Goal: Task Accomplishment & Management: Use online tool/utility

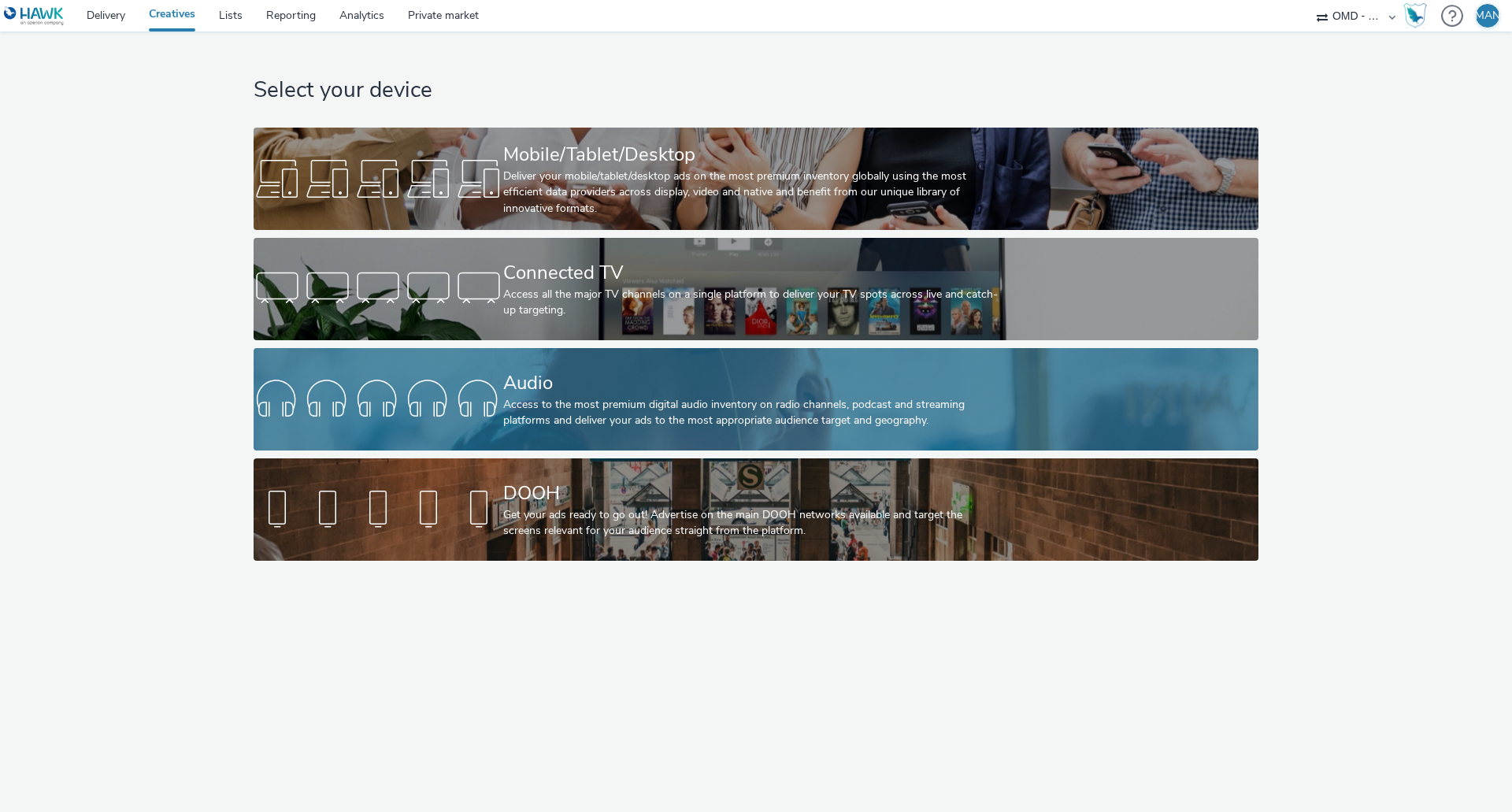
click at [558, 373] on div "Audio" at bounding box center [753, 383] width 500 height 28
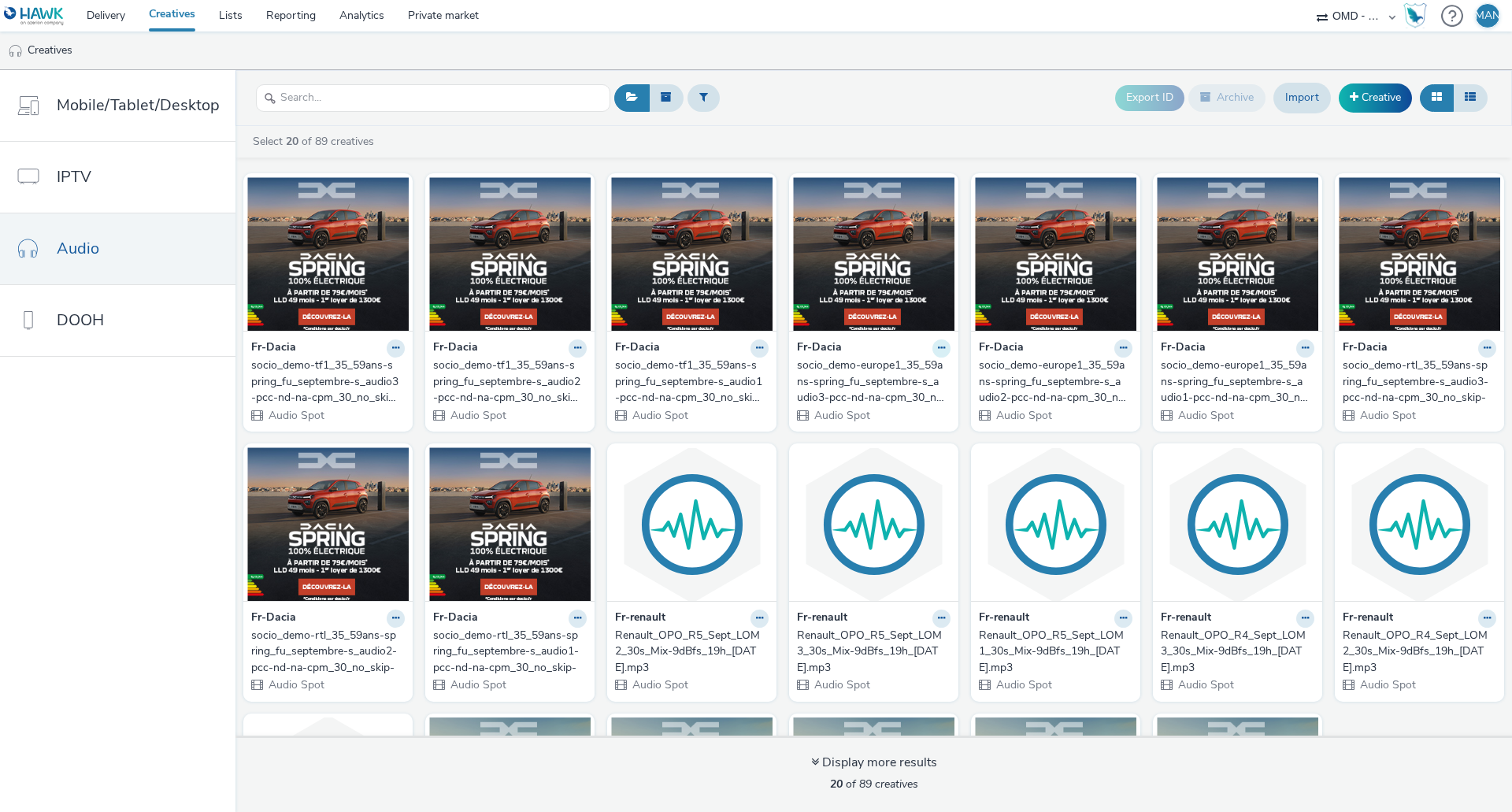
click at [938, 352] on icon at bounding box center [941, 348] width 7 height 10
click at [888, 373] on link "Edit" at bounding box center [891, 375] width 118 height 32
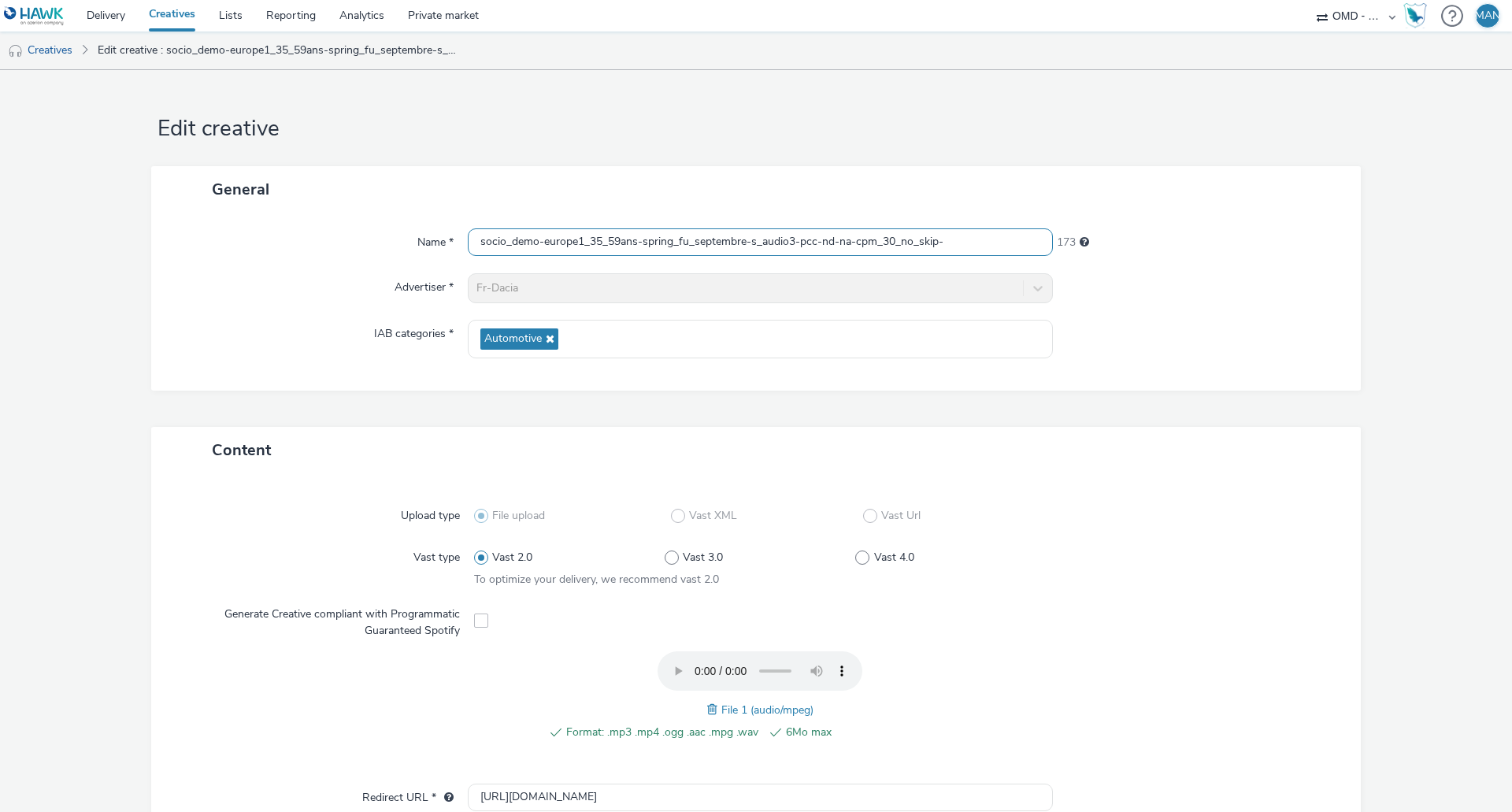
drag, startPoint x: 965, startPoint y: 237, endPoint x: 141, endPoint y: 257, distance: 824.2
click at [141, 258] on form "Edit creative General Name * socio_demo-europe1_35_59ans-spring_fu_septembre-s_…" at bounding box center [756, 592] width 1512 height 1045
paste input "september-s_audio-pcc-nd-na-cpm-30_no_skip"
click at [770, 244] on input "socio_demo-europe1_35_59ans-spring_september-s_audio-pcc-nd-na-cpm-30_no_skip" at bounding box center [760, 242] width 585 height 28
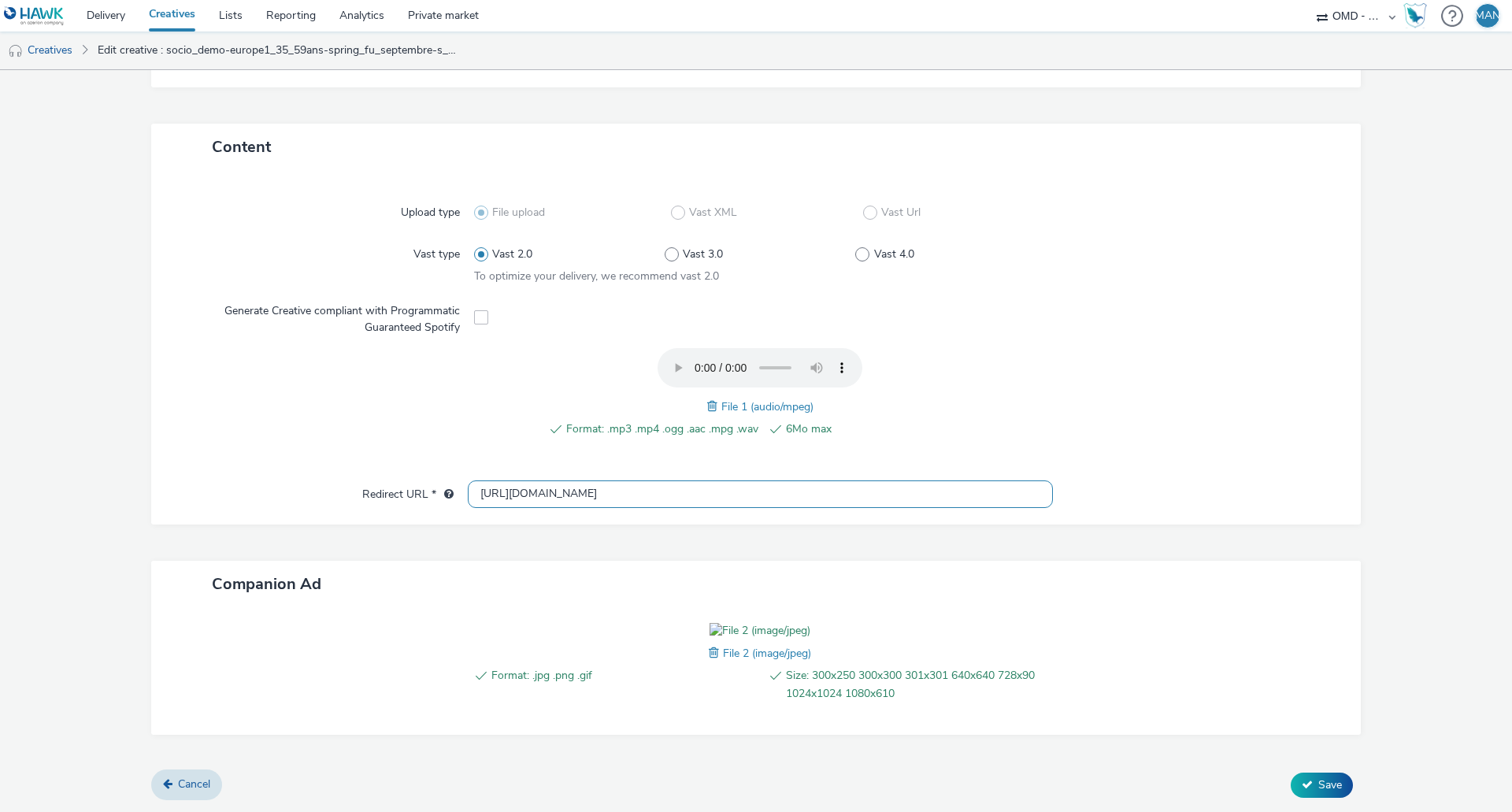
scroll to position [394, 0]
type input "socio_demo-europe1_35_59ans-spring_september-s_audio3-pcc-nd-na-cpm-30_no_skip"
click at [1324, 781] on span "Save" at bounding box center [1330, 785] width 24 height 15
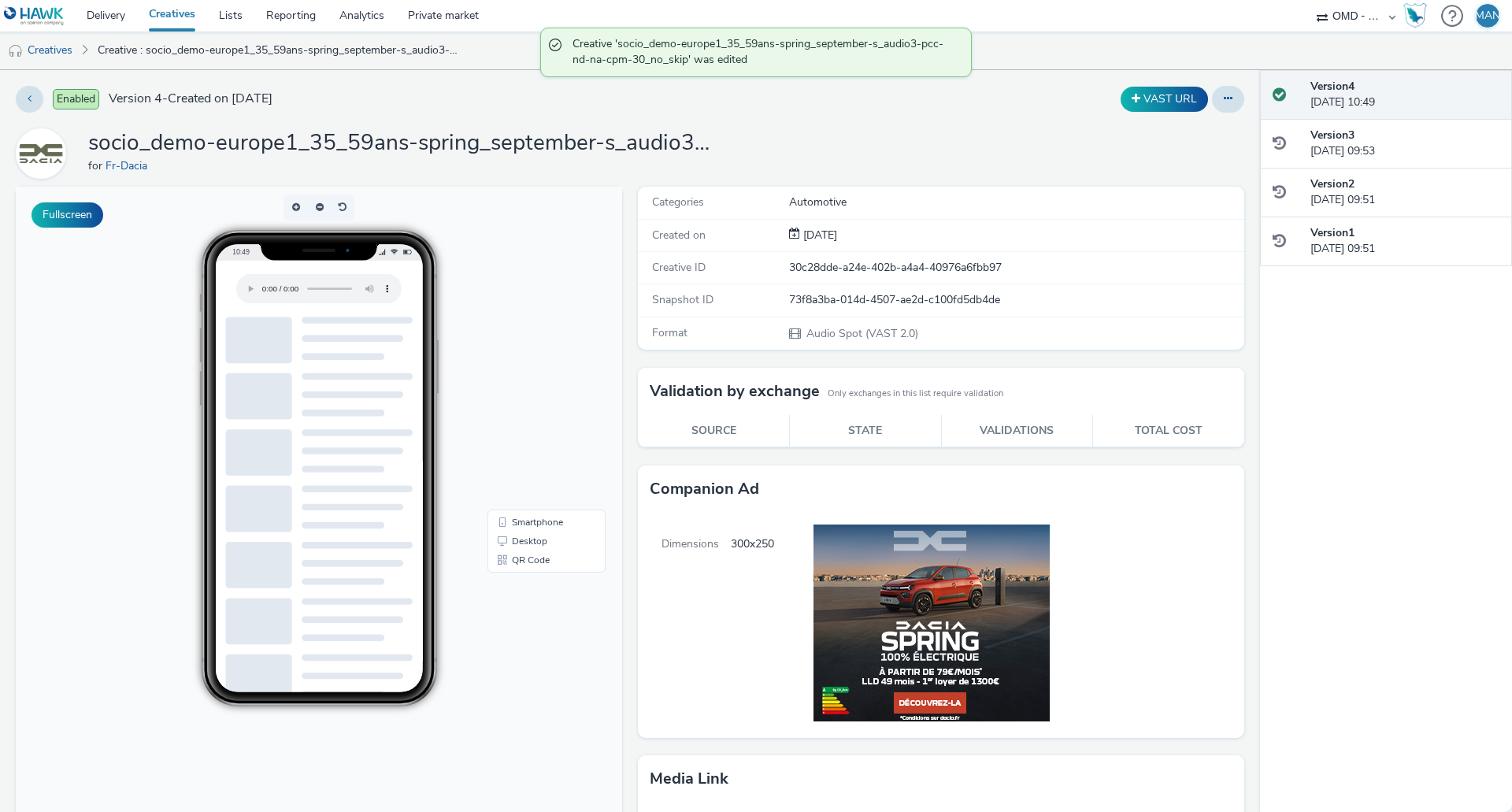
click at [183, 15] on link "Creatives" at bounding box center [172, 15] width 70 height 32
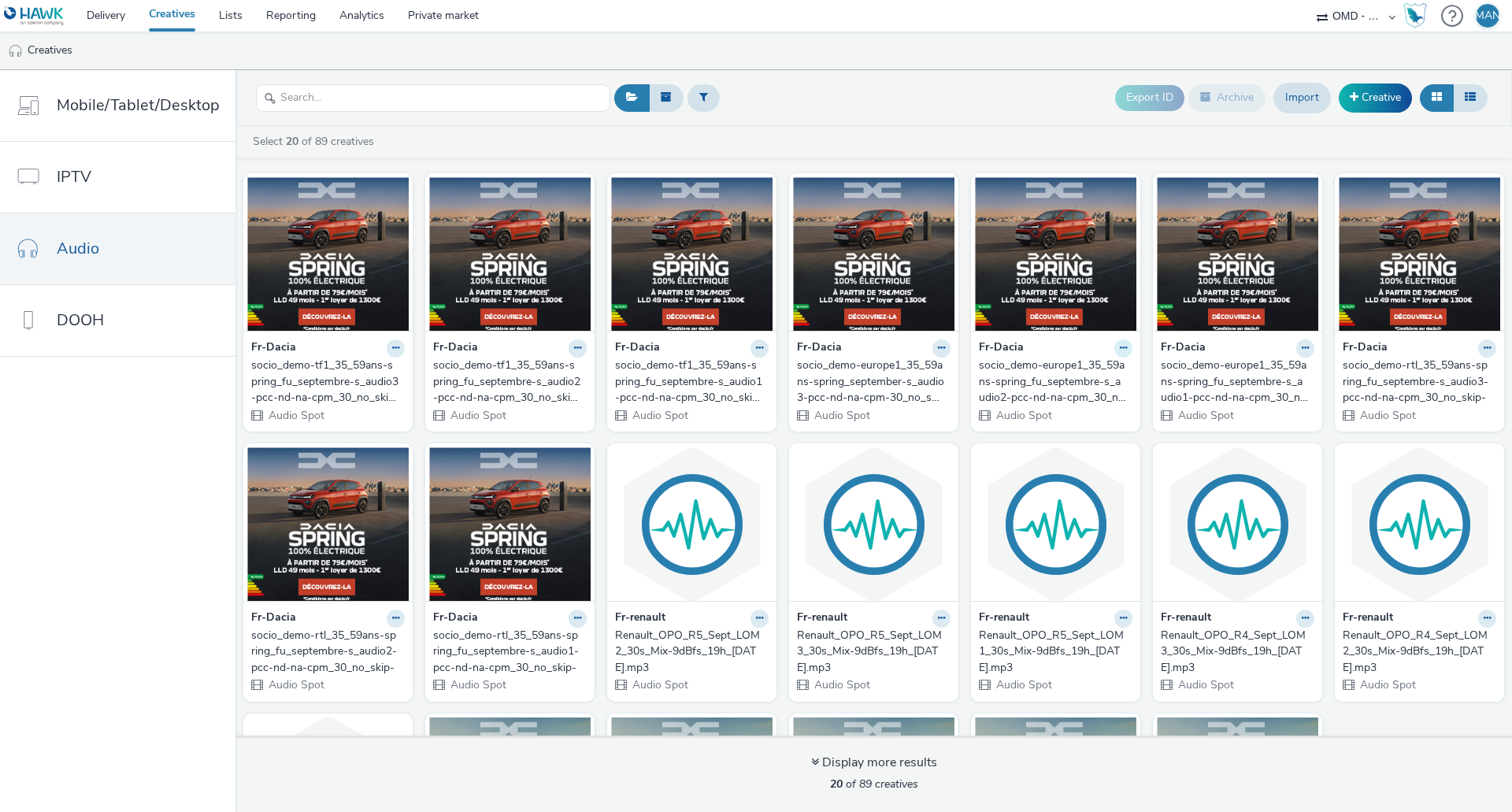
click at [1120, 349] on icon at bounding box center [1123, 348] width 7 height 10
click at [1075, 371] on link "Edit" at bounding box center [1073, 375] width 118 height 32
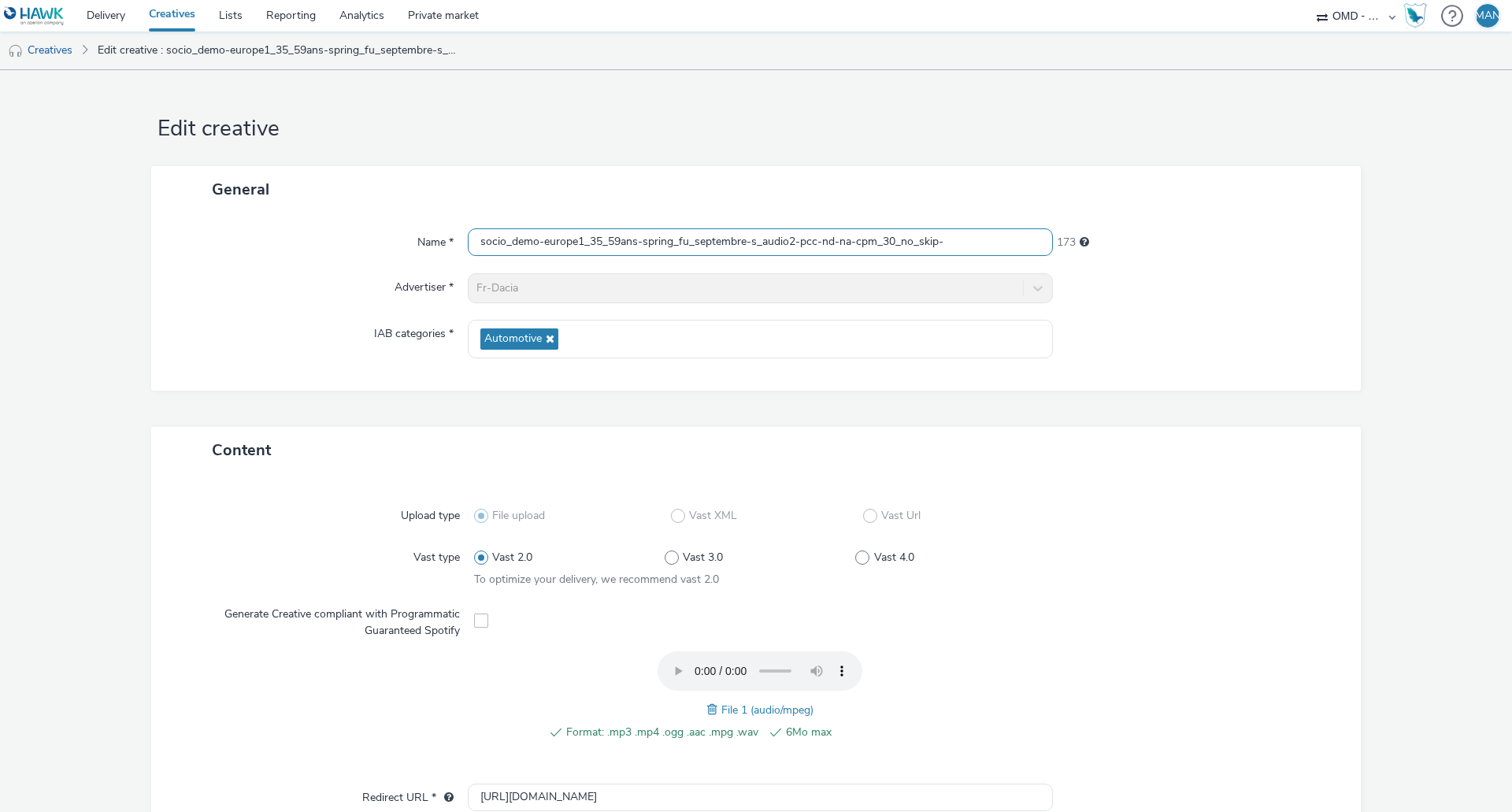
click at [984, 239] on input "socio_demo-europe1_35_59ans-spring_fu_septembre-s_audio2-pcc-nd-na-cpm_30_no_sk…" at bounding box center [760, 242] width 585 height 28
paste input "september-s_audio-pcc-nd-na-cpm-30_no_skip"
click at [771, 241] on input "socio_demo-europe1_35_59ans-spring_september-s_audio-pcc-nd-na-cpm-30_no_skip" at bounding box center [760, 242] width 585 height 28
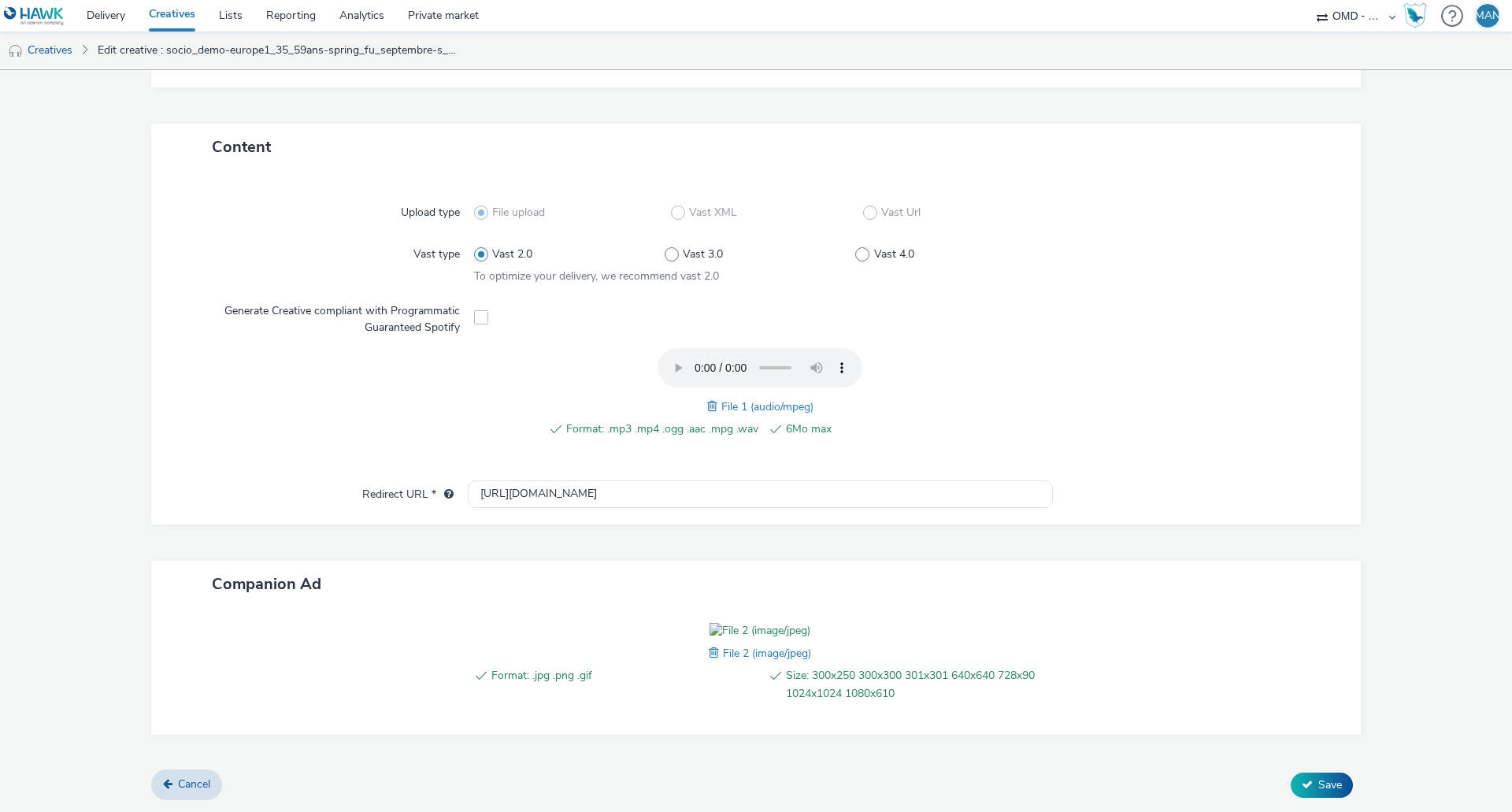
scroll to position [394, 0]
type input "socio_demo-europe1_35_59ans-spring_september-s_audio2-pcc-nd-na-cpm-30_no_skip"
click at [1302, 786] on icon at bounding box center [1308, 784] width 12 height 12
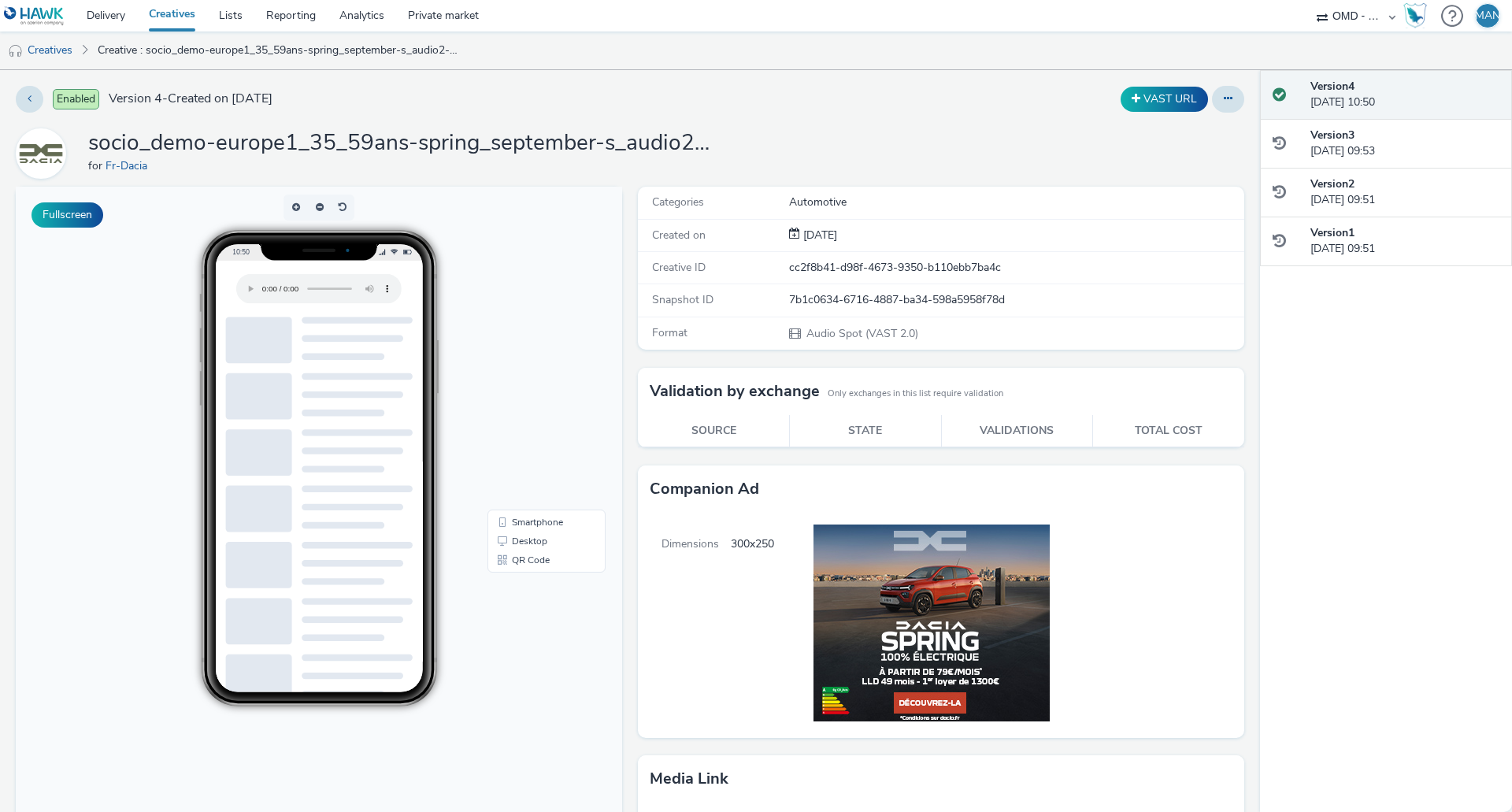
click at [168, 14] on link "Creatives" at bounding box center [172, 15] width 70 height 32
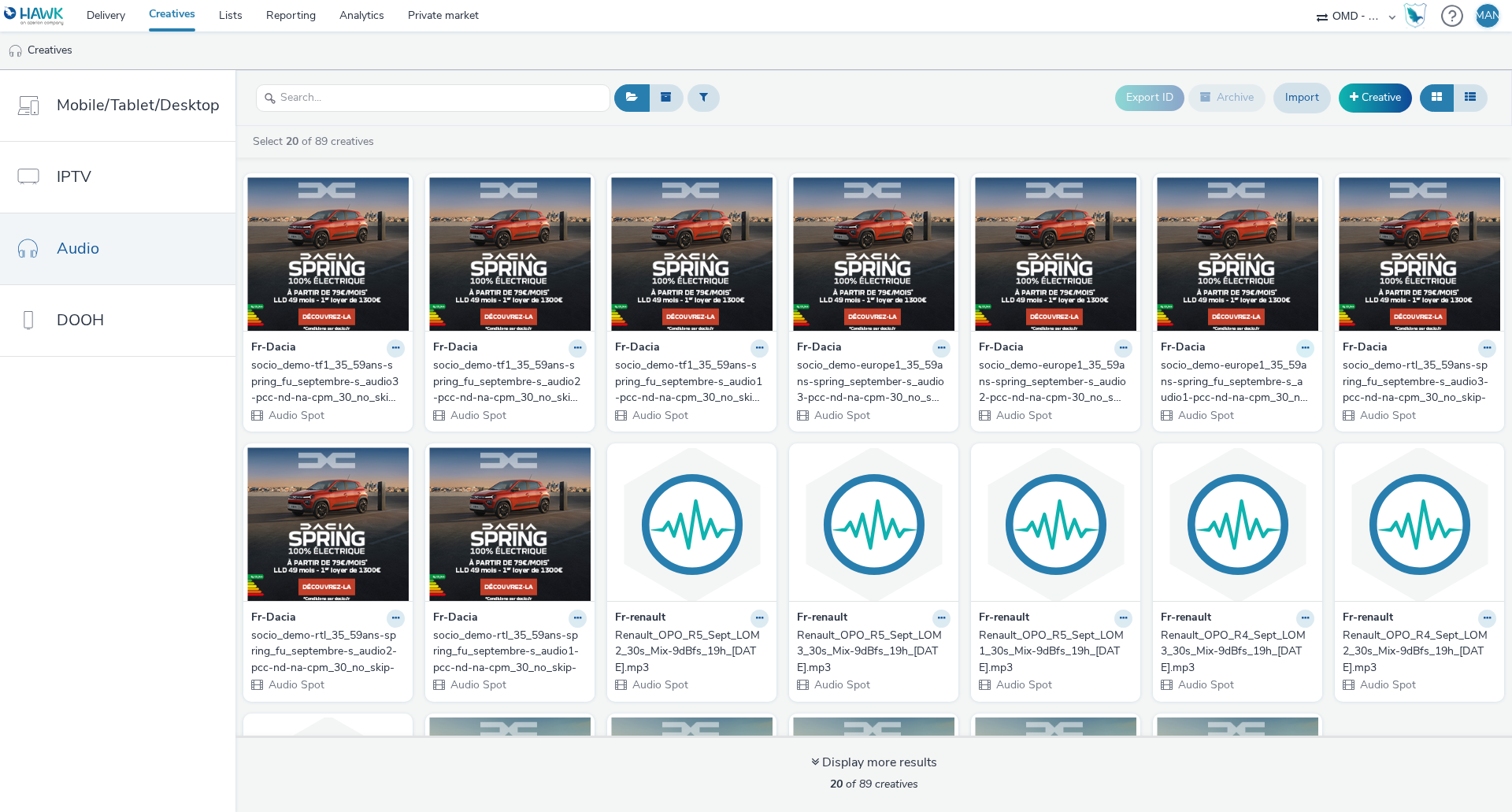
click at [1302, 349] on icon at bounding box center [1305, 348] width 7 height 10
click at [1258, 377] on link "Edit" at bounding box center [1255, 375] width 118 height 32
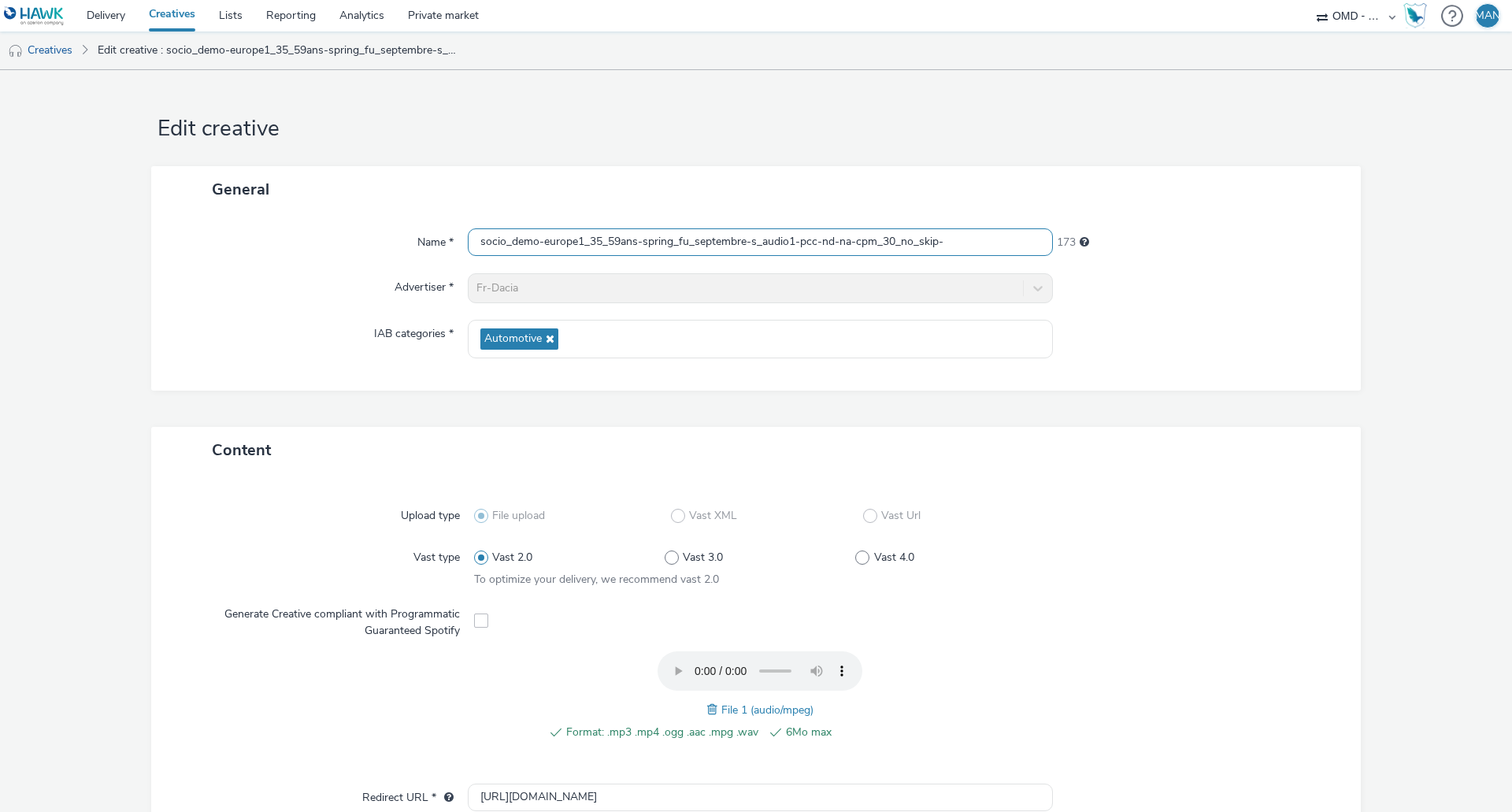
click at [939, 240] on input "socio_demo-europe1_35_59ans-spring_fu_septembre-s_audio1-pcc-nd-na-cpm_30_no_sk…" at bounding box center [760, 242] width 585 height 28
paste input "september-s_audio-pcc-nd-na-cpm-30_no_skip"
click at [772, 240] on input "socio_demo-europe1_35_59ans-spring_september-s_audio-pcc-nd-na-cpm-30_no_skip" at bounding box center [760, 242] width 585 height 28
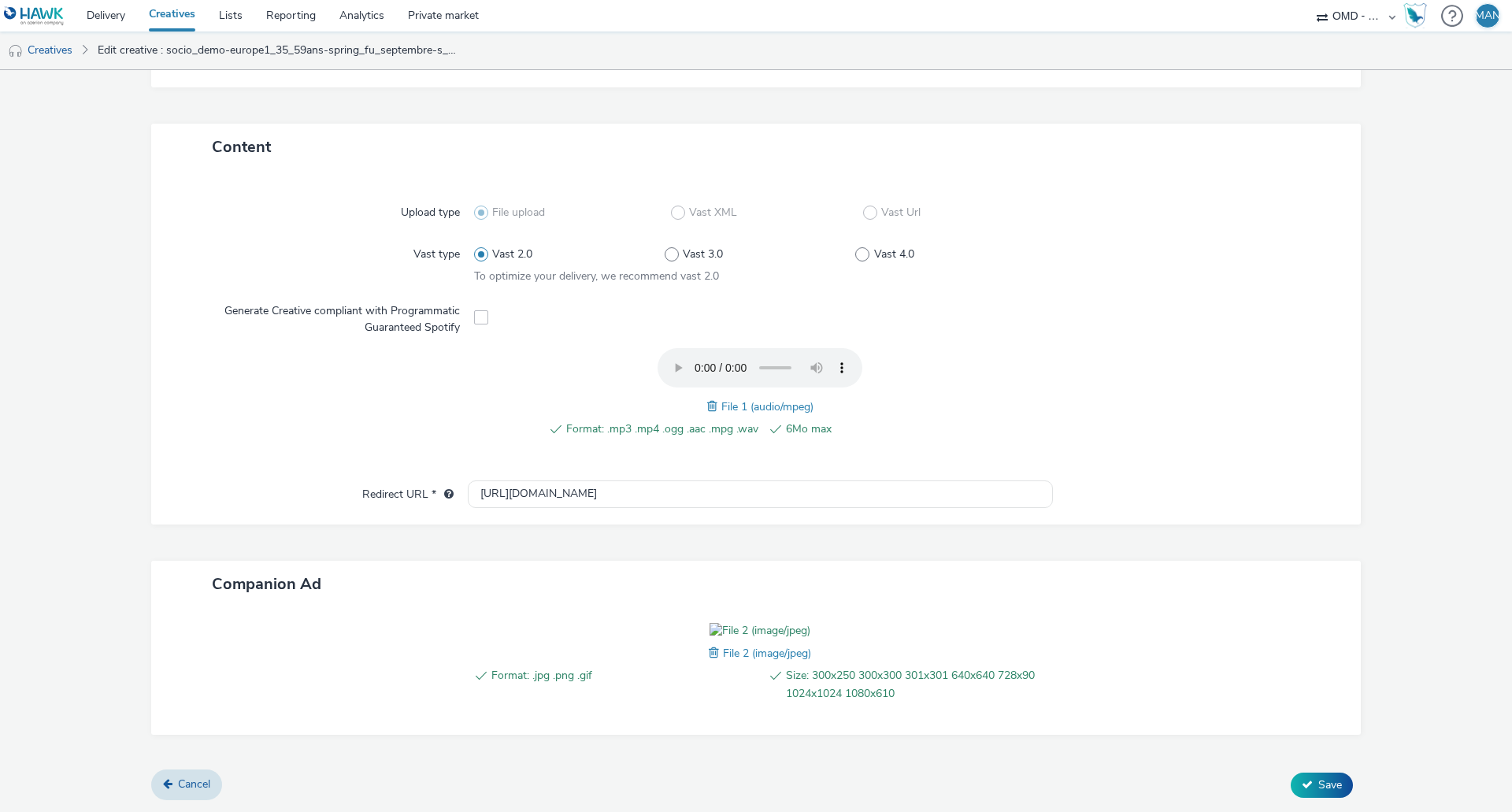
scroll to position [394, 0]
type input "socio_demo-europe1_35_59ans-spring_september-s_audio1-pcc-nd-na-cpm-30_no_skip"
click at [1304, 780] on button "Save" at bounding box center [1321, 785] width 62 height 25
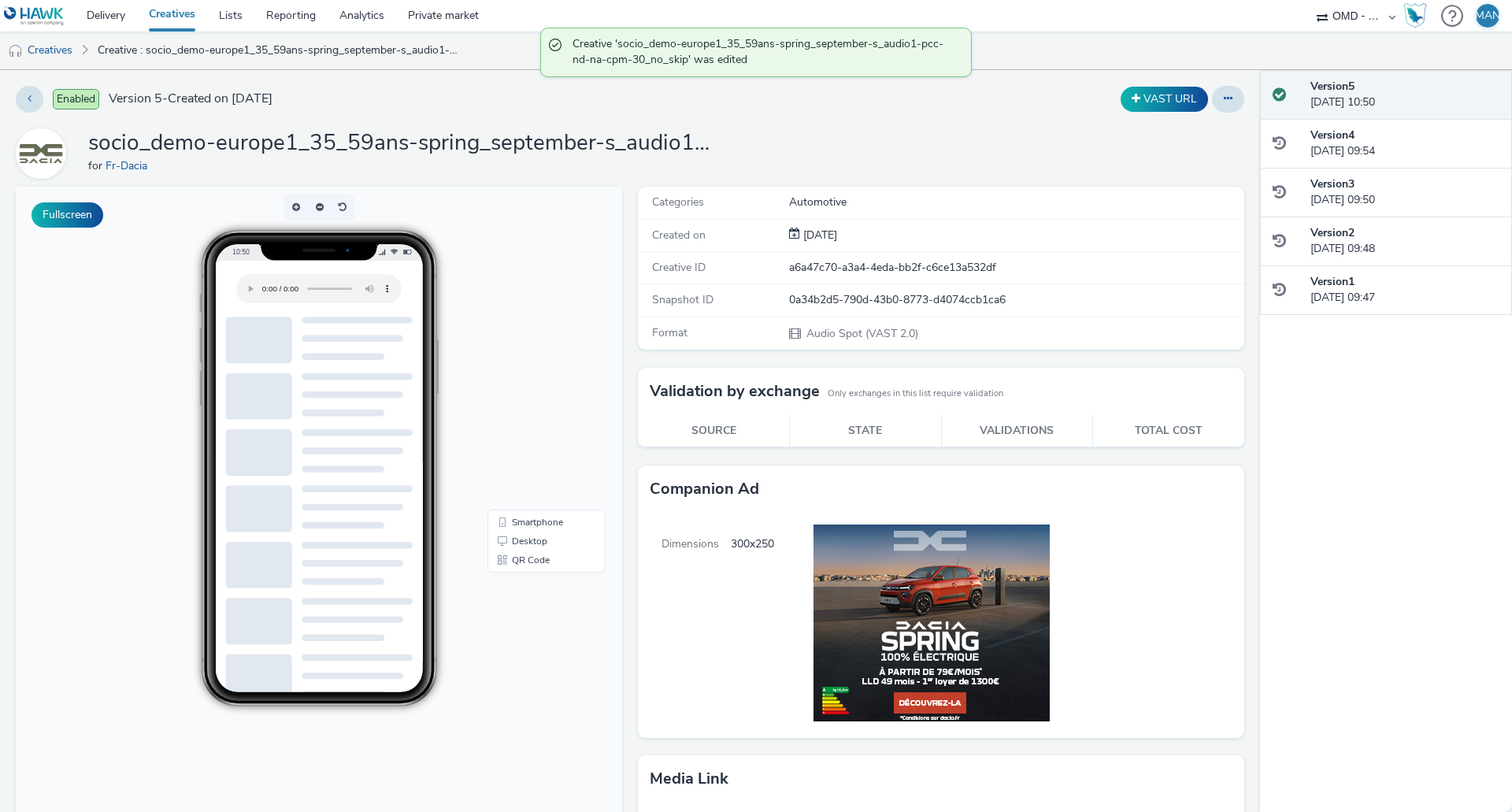
click at [170, 15] on link "Creatives" at bounding box center [172, 15] width 70 height 32
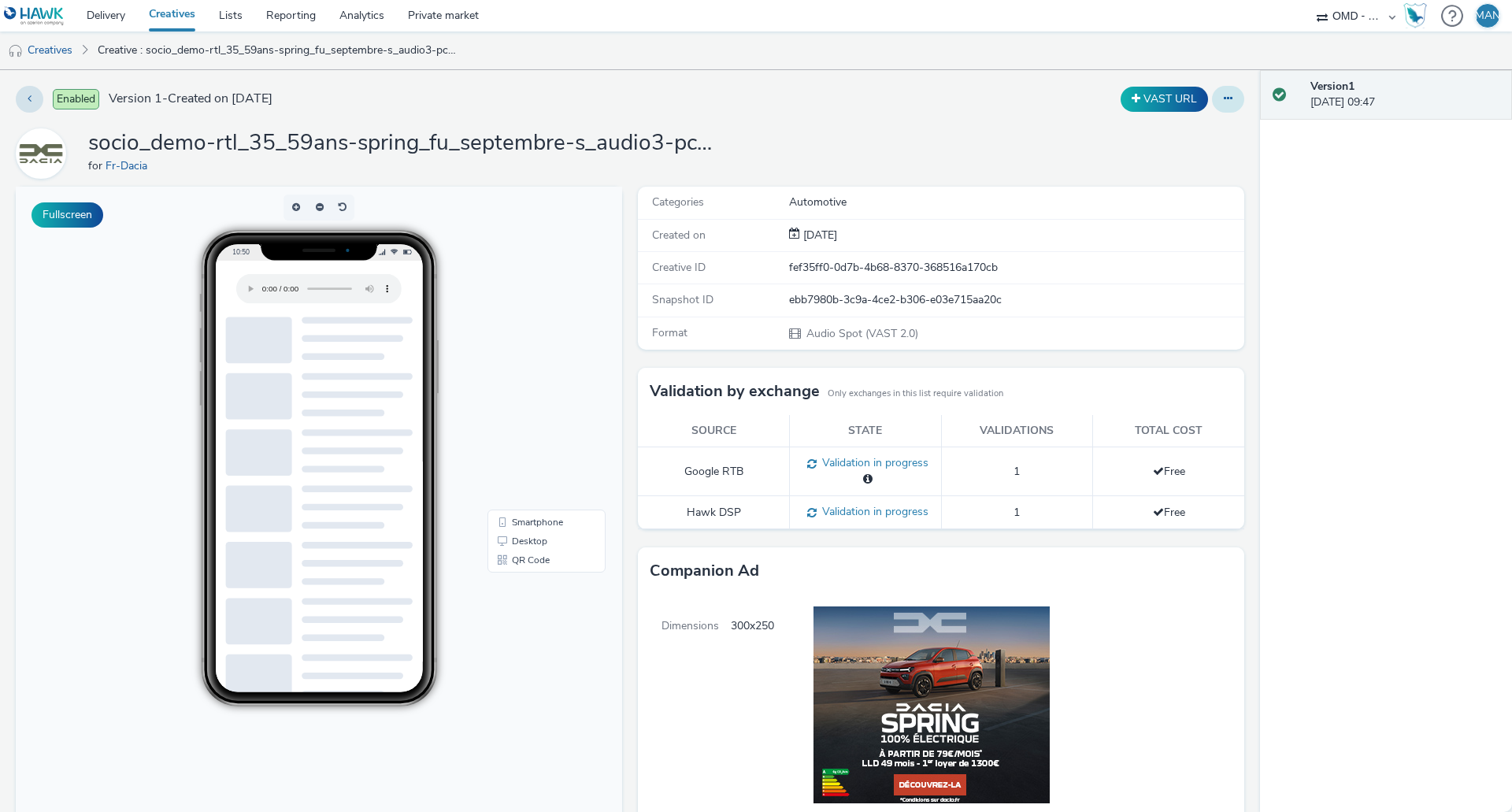
click at [1225, 100] on button at bounding box center [1228, 100] width 33 height 27
click at [1198, 130] on link "Edit" at bounding box center [1185, 130] width 118 height 32
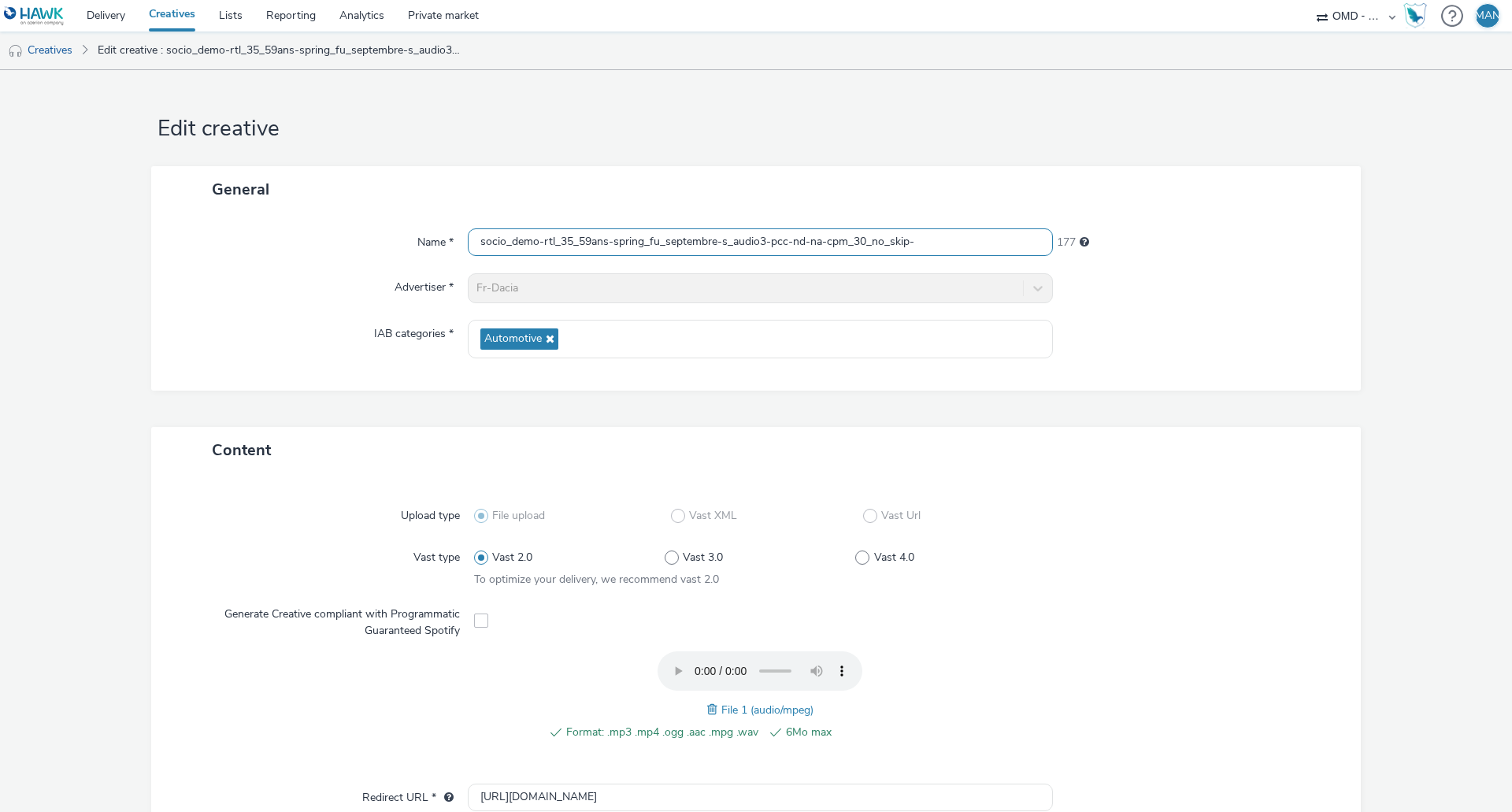
click at [950, 244] on input "socio_demo-rtl_35_59ans-spring_fu_septembre-s_audio3-pcc-nd-na-cpm_30_no_skip-" at bounding box center [760, 242] width 585 height 28
paste input "september-s_audio-pcc-nd-na-cpm-30_no_skip"
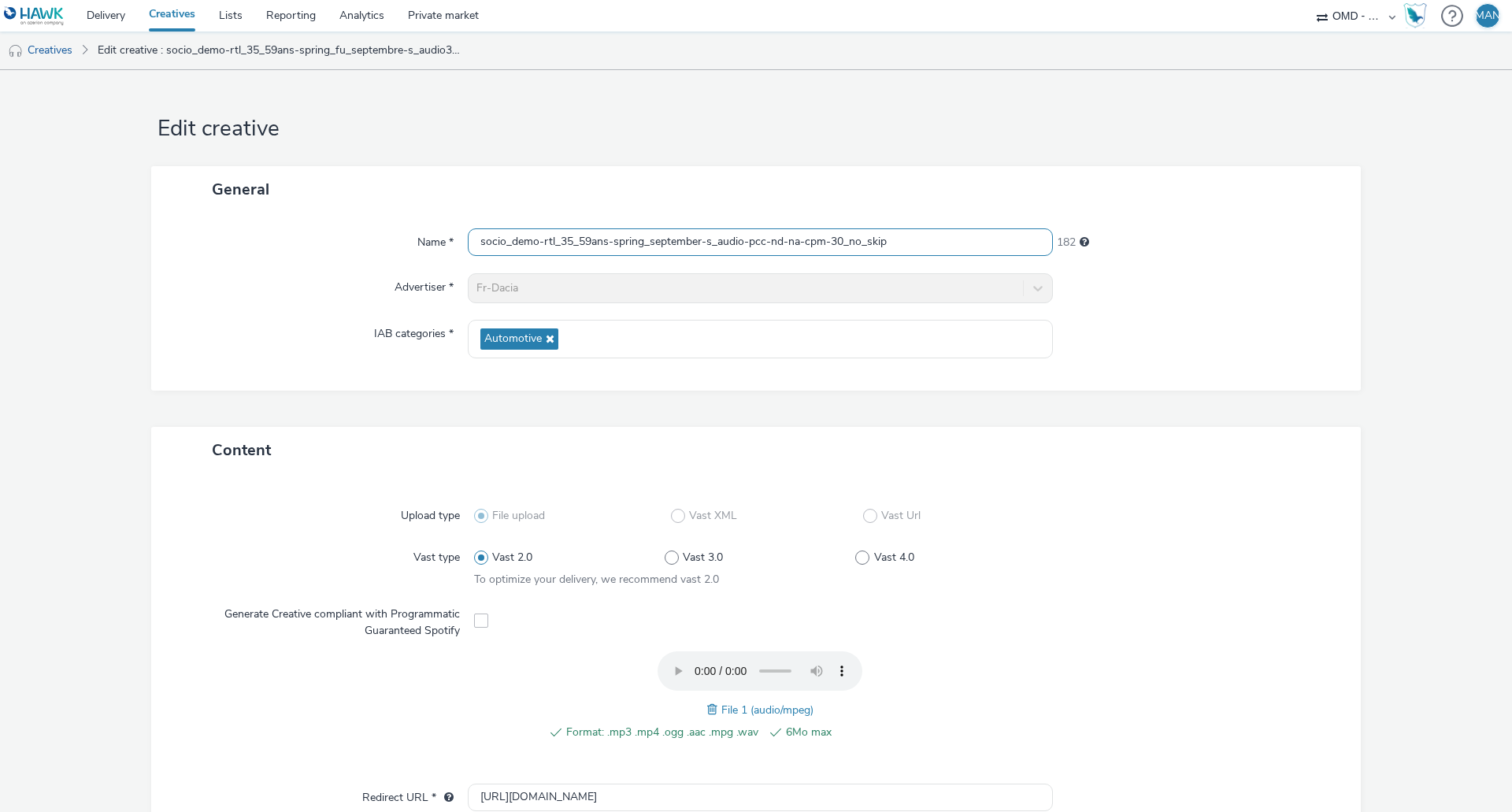
click at [742, 244] on input "socio_demo-rtl_35_59ans-spring_september-s_audio-pcc-nd-na-cpm-30_no_skip" at bounding box center [760, 242] width 585 height 28
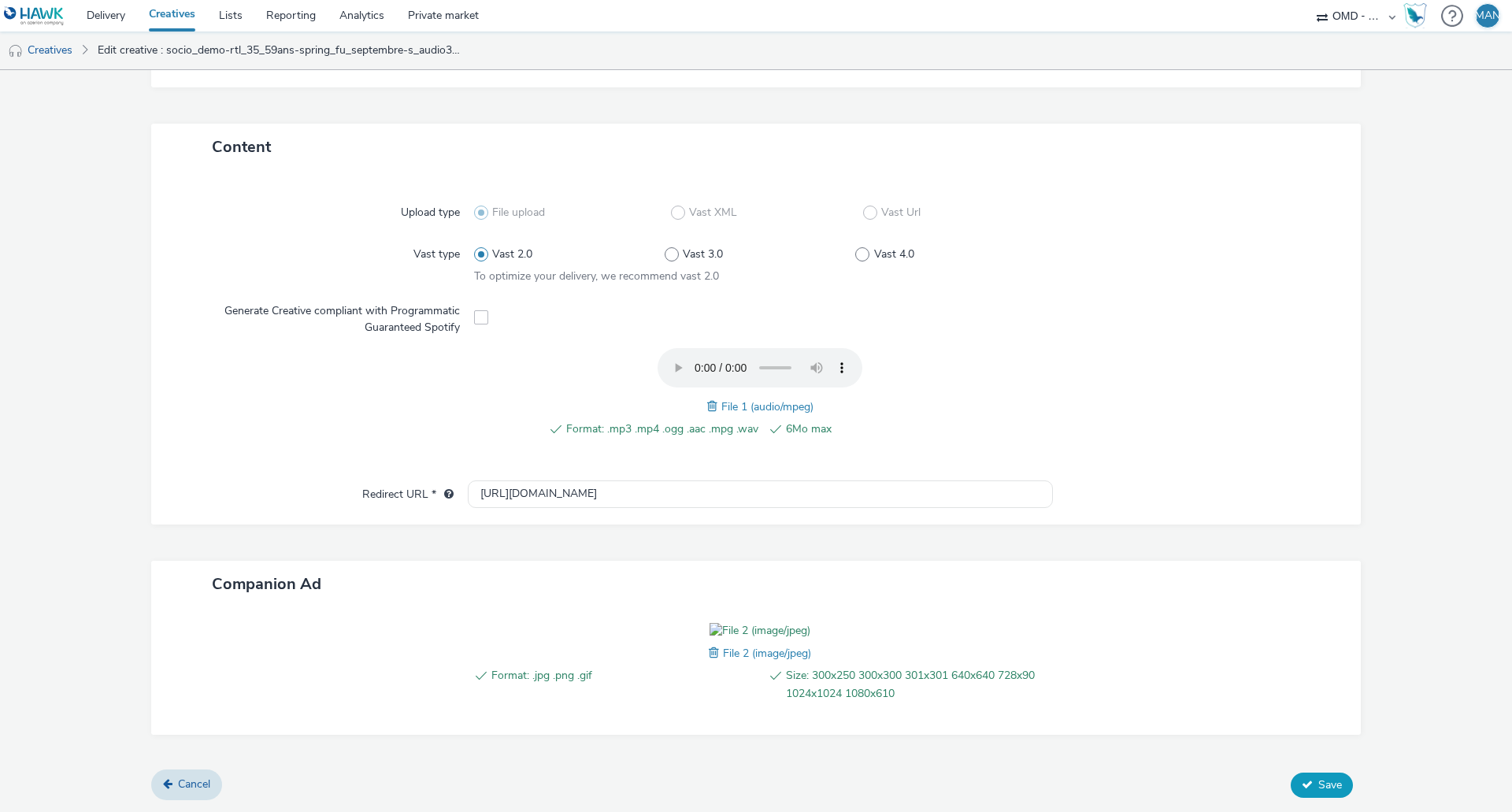
type input "socio_demo-rtl_35_59ans-spring_september-s_audio3-pcc-nd-na-cpm-30_no_skip"
click at [1308, 775] on button "Save" at bounding box center [1321, 785] width 62 height 25
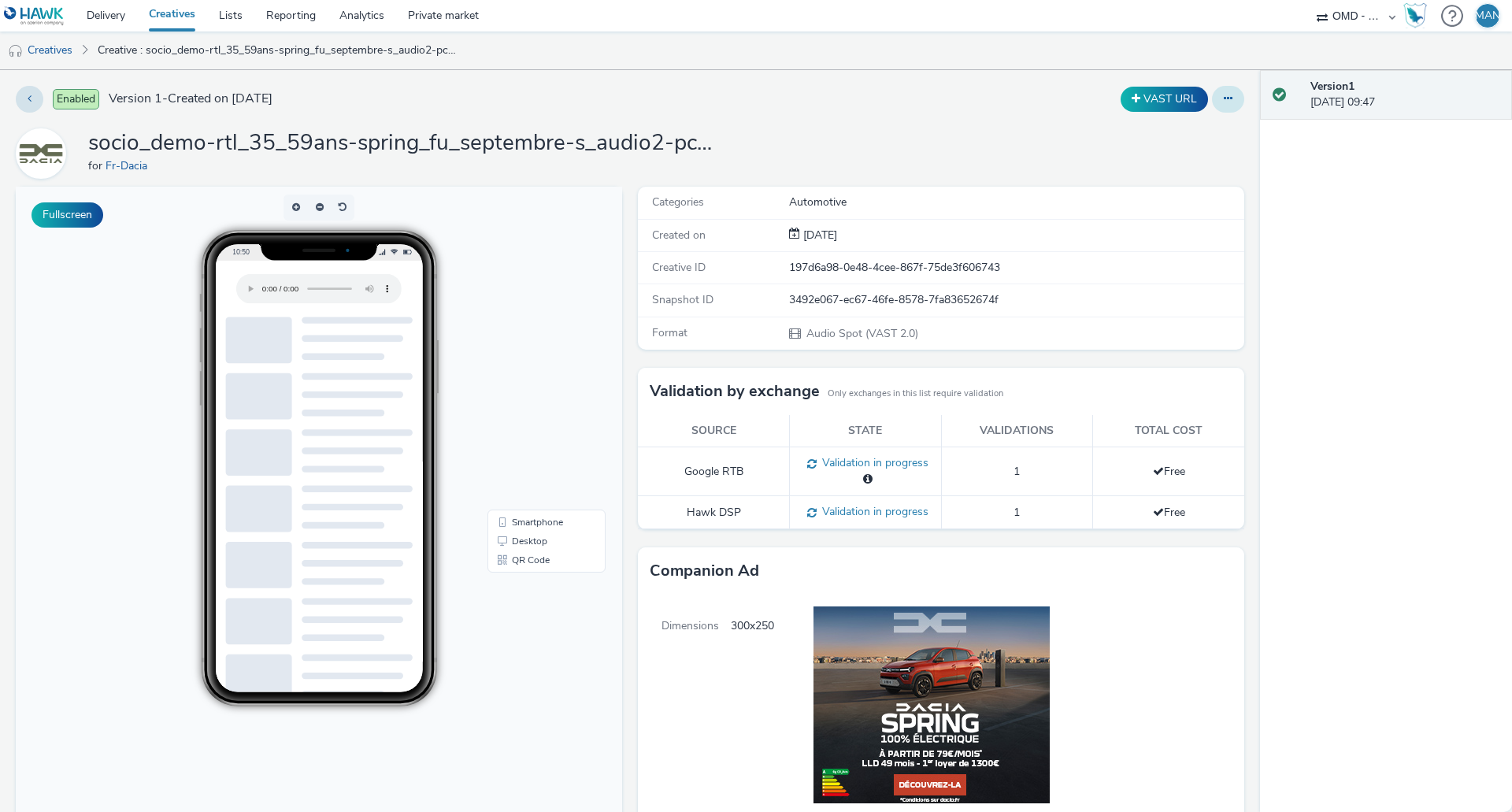
click at [1226, 95] on button at bounding box center [1228, 100] width 33 height 27
click at [1174, 128] on link "Edit" at bounding box center [1185, 130] width 118 height 32
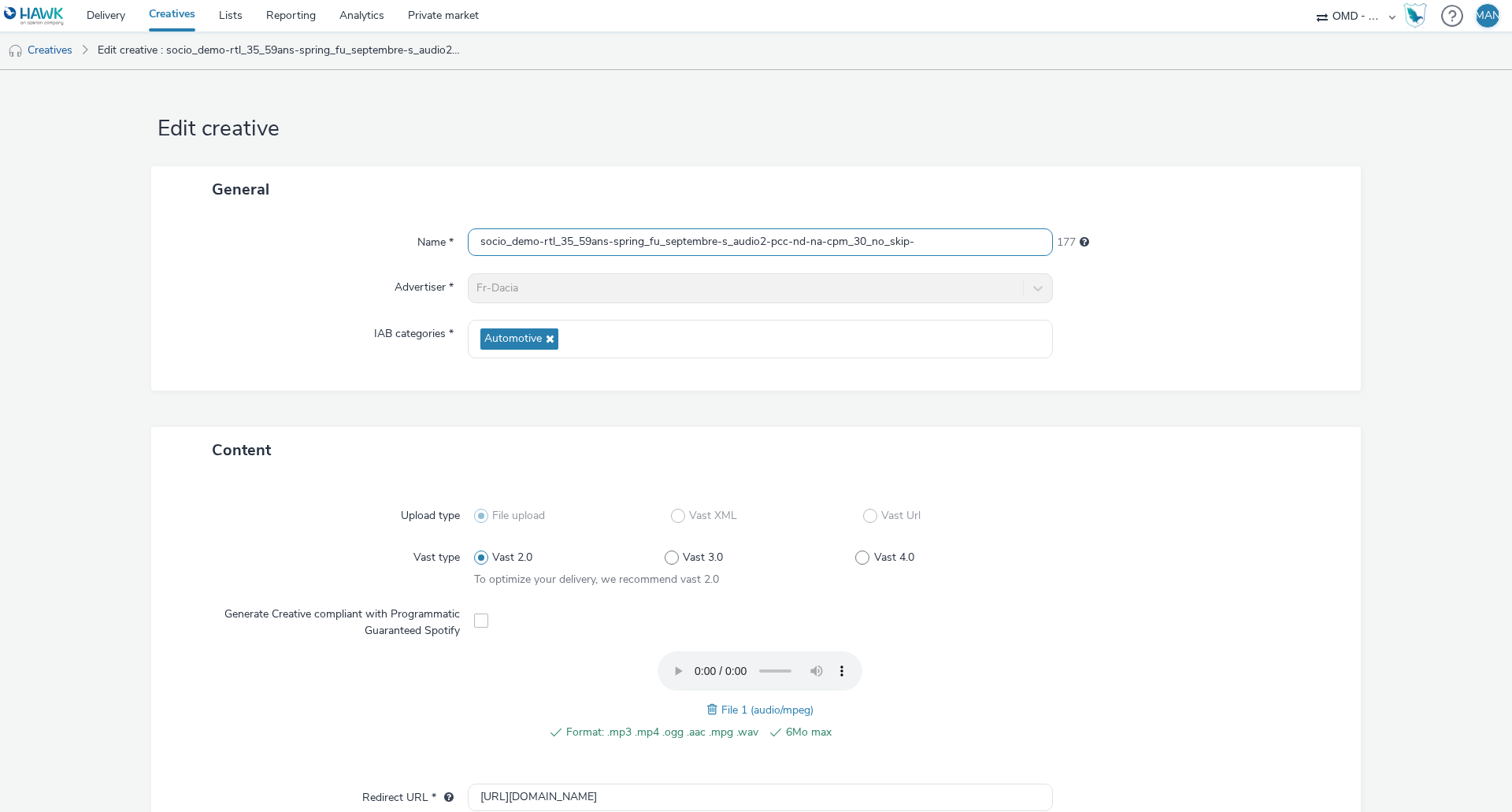
click at [945, 244] on input "socio_demo-rtl_35_59ans-spring_fu_septembre-s_audio2-pcc-nd-na-cpm_30_no_skip-" at bounding box center [760, 242] width 585 height 28
click at [945, 243] on input "socio_demo-rtl_35_59ans-spring_fu_septembre-s_audio2-pcc-nd-na-cpm_30_no_skip-" at bounding box center [760, 242] width 585 height 28
paste input "september-s_audio-pcc-nd-na-cpm-30_no_skip"
click at [741, 241] on input "socio_demo-rtl_35_59ans-spring_september-s_audio-pcc-nd-na-cpm-30_no_skip" at bounding box center [760, 242] width 585 height 28
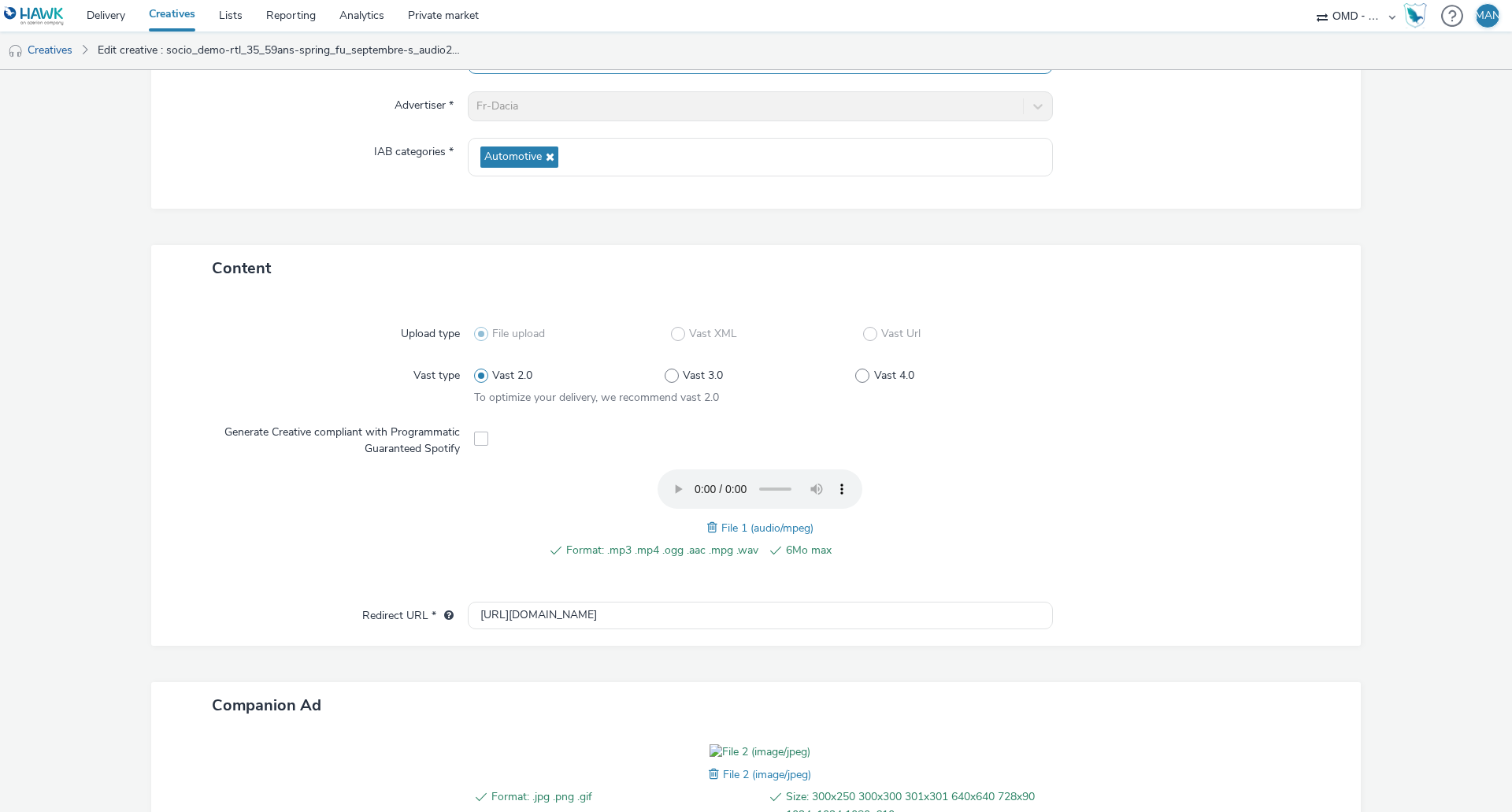
scroll to position [394, 0]
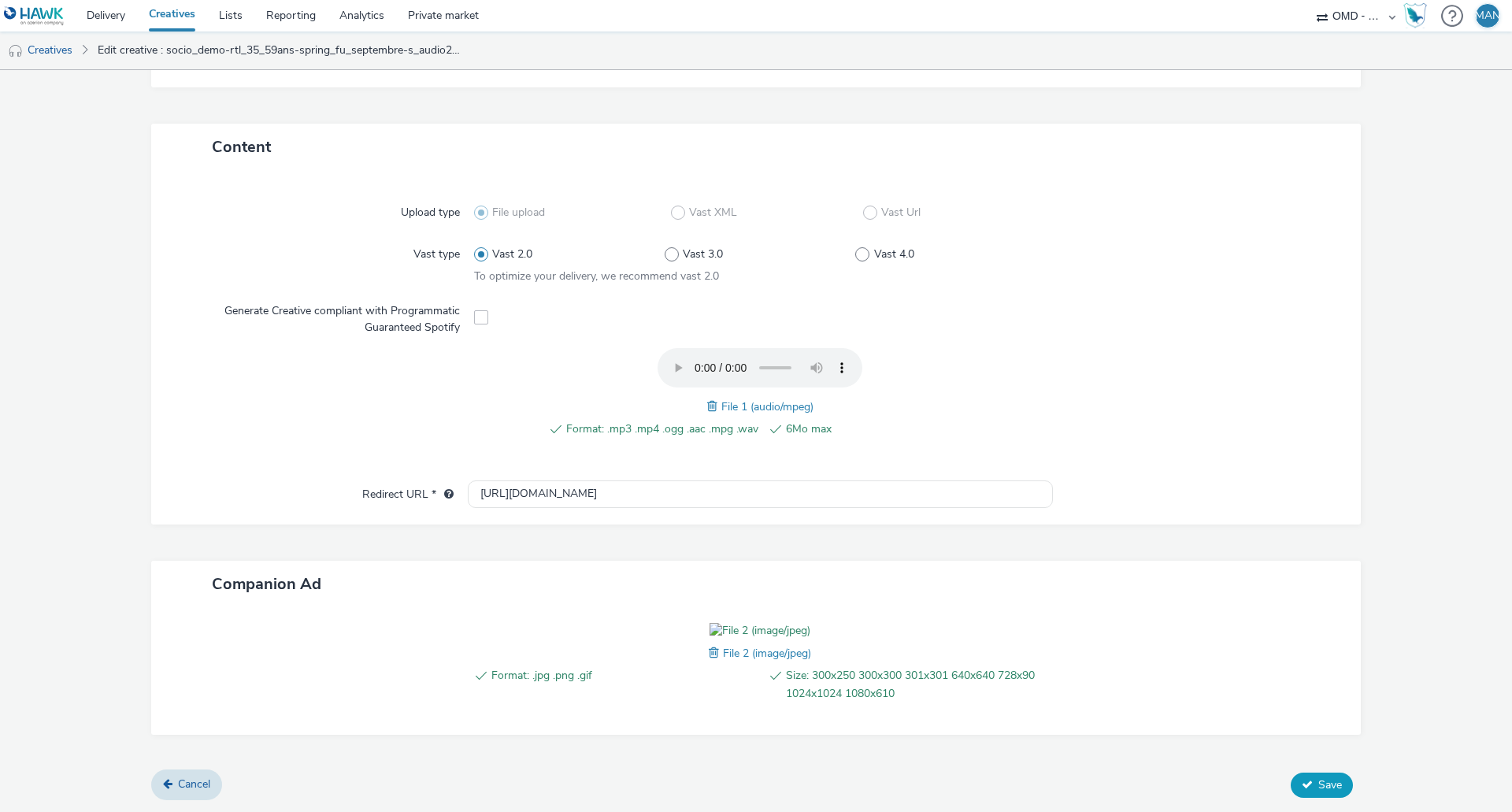
type input "socio_demo-rtl_35_59ans-spring_september-s_audio2-pcc-nd-na-cpm-30_no_skip"
click at [1304, 778] on button "Save" at bounding box center [1321, 785] width 62 height 25
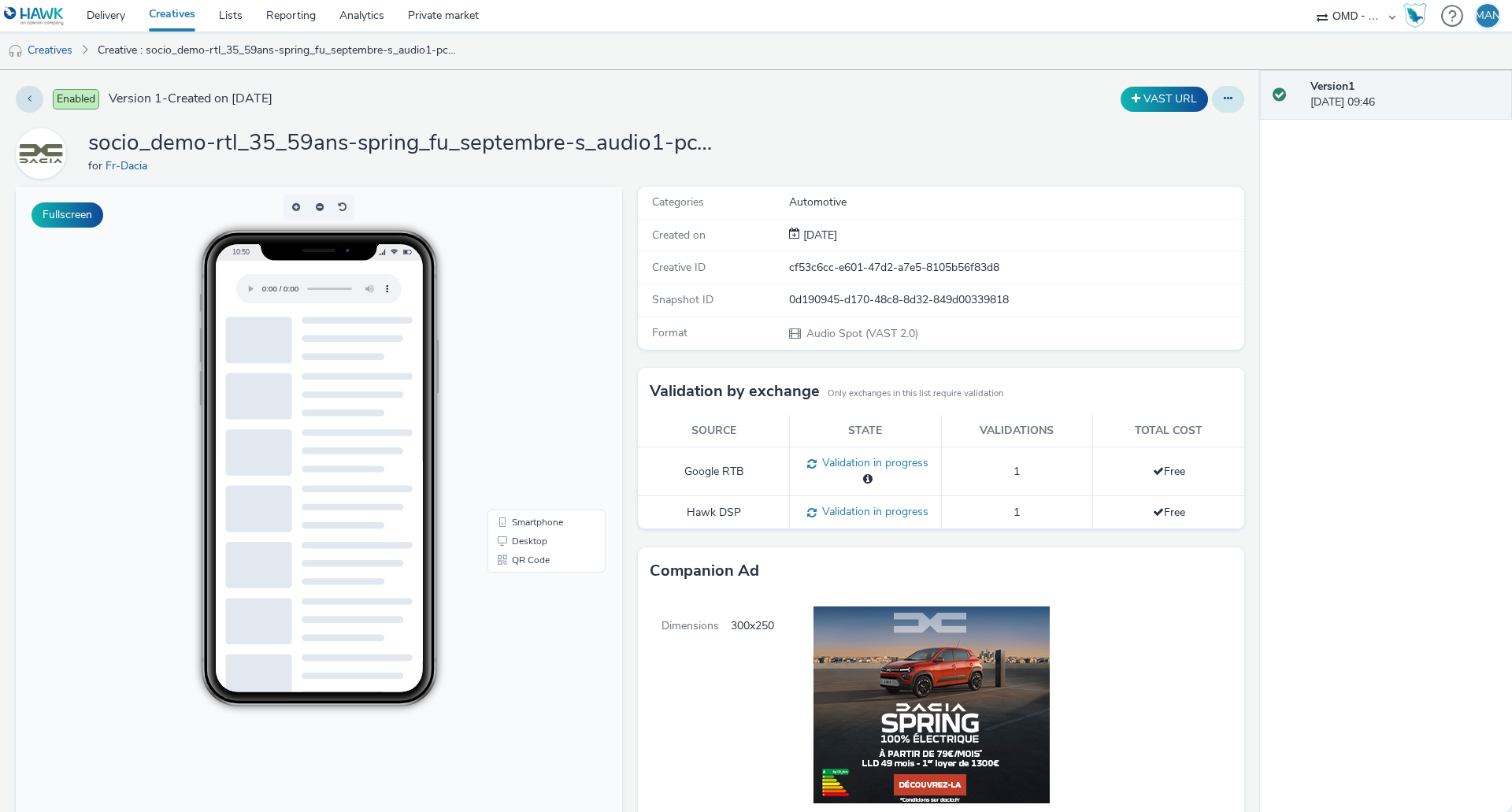
click at [1224, 99] on icon at bounding box center [1228, 99] width 9 height 12
click at [1190, 133] on link "Edit" at bounding box center [1185, 130] width 118 height 32
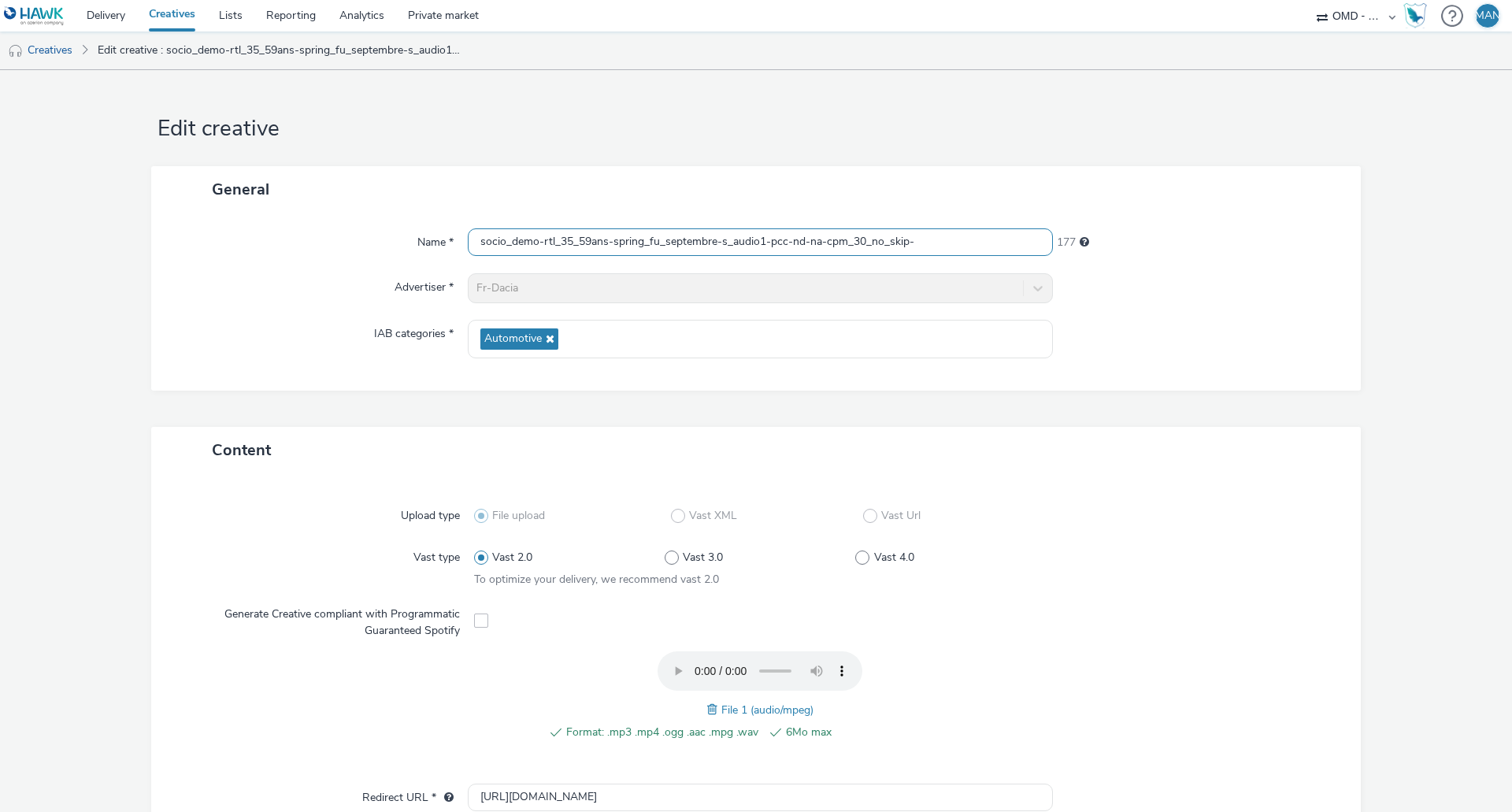
click at [730, 244] on input "socio_demo-rtl_35_59ans-spring_fu_septembre-s_audio1-pcc-nd-na-cpm_30_no_skip-" at bounding box center [760, 242] width 585 height 28
click at [729, 244] on input "socio_demo-rtl_35_59ans-spring_fu_septembre-s_audio1-pcc-nd-na-cpm_30_no_skip-" at bounding box center [760, 242] width 585 height 28
paste input "september-s_audio-pcc-nd-na-cpm-30_no_skip"
click at [741, 244] on input "socio_demo-rtl_35_59ans-spring_september-s_audio-pcc-nd-na-cpm-30_no_skip" at bounding box center [760, 242] width 585 height 28
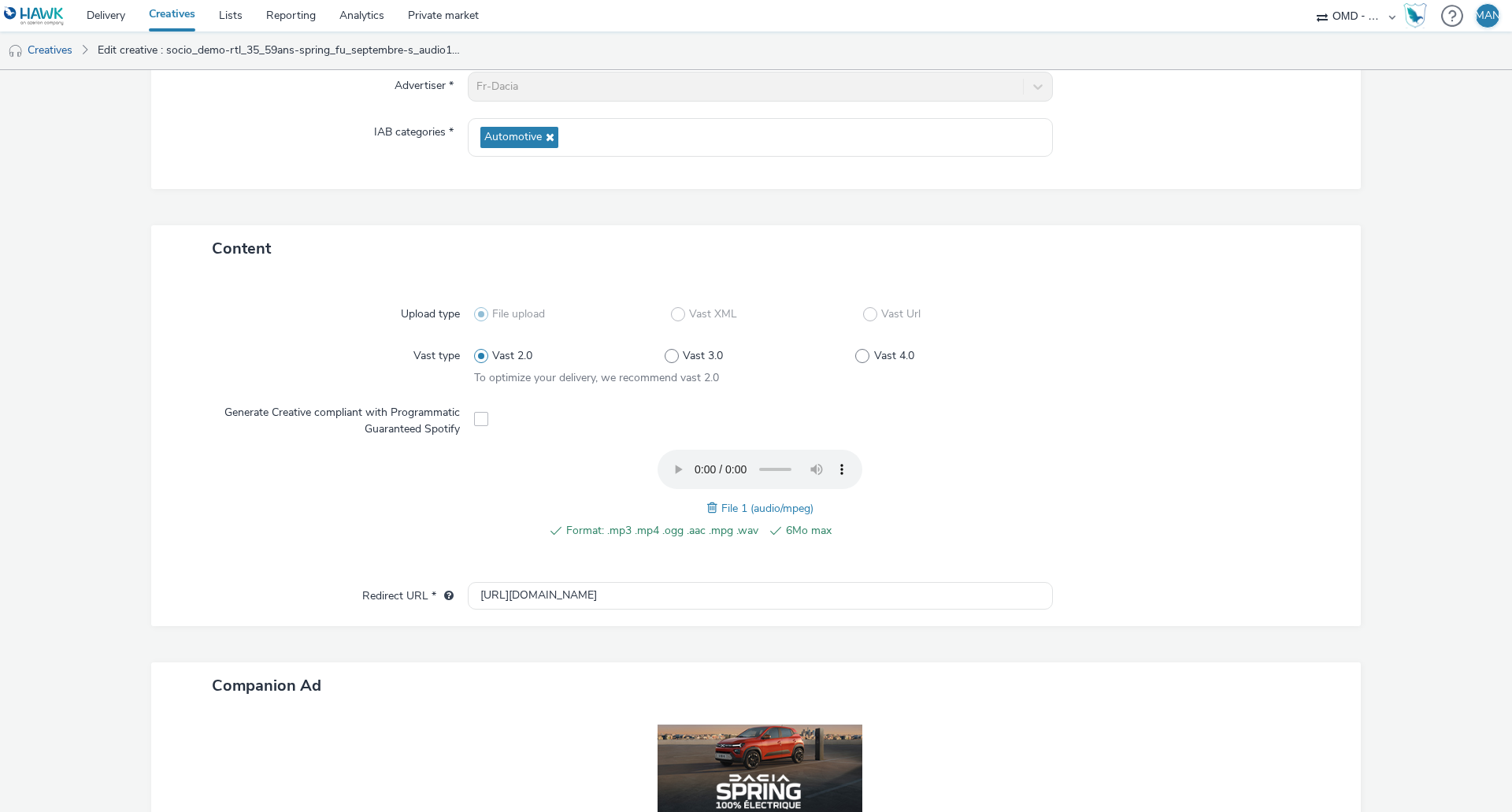
scroll to position [394, 0]
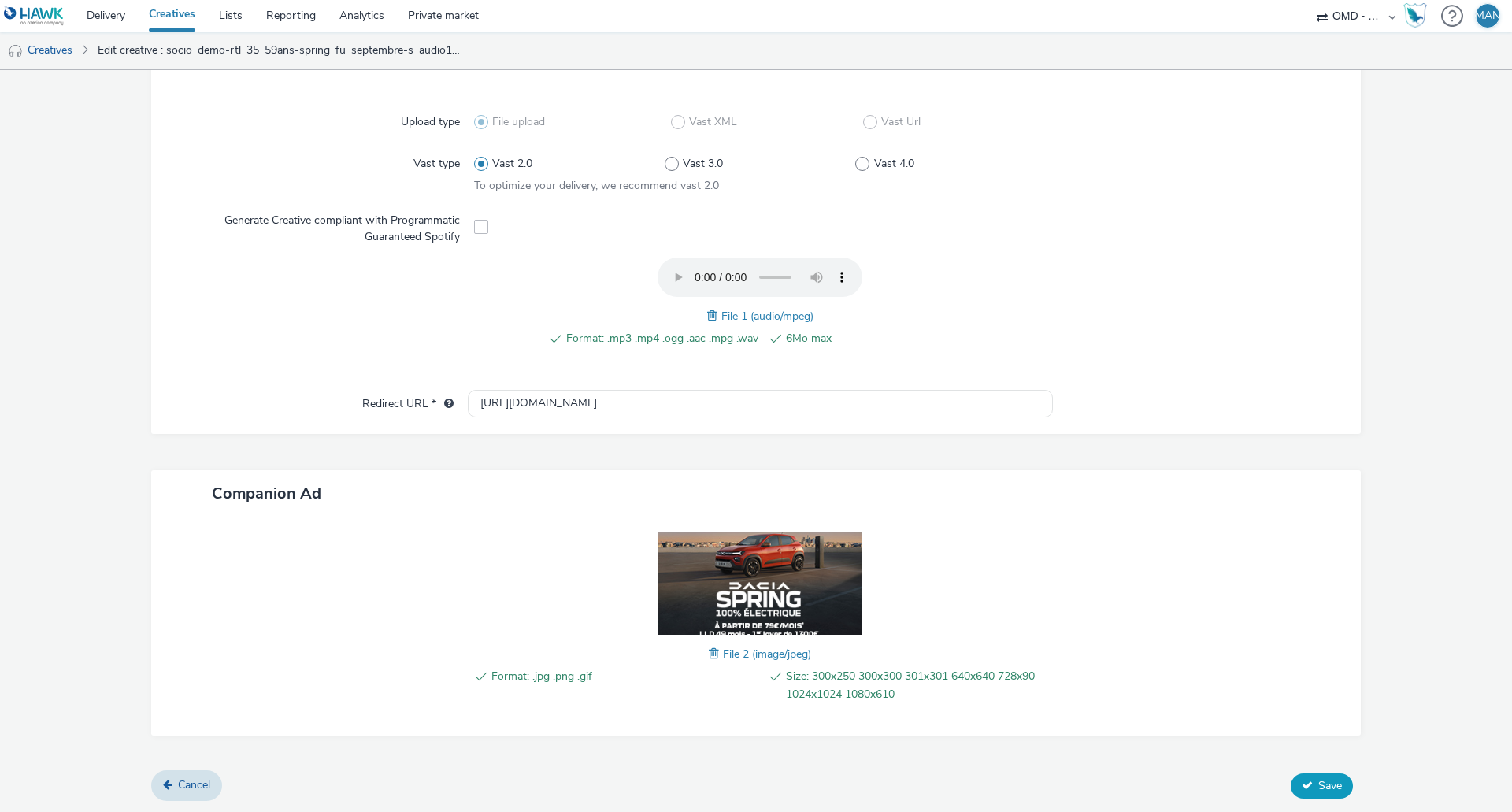
type input "socio_demo-rtl_35_59ans-spring_september-s_audio1-pcc-nd-na-cpm-30_no_skip"
click at [1302, 785] on icon at bounding box center [1308, 785] width 12 height 12
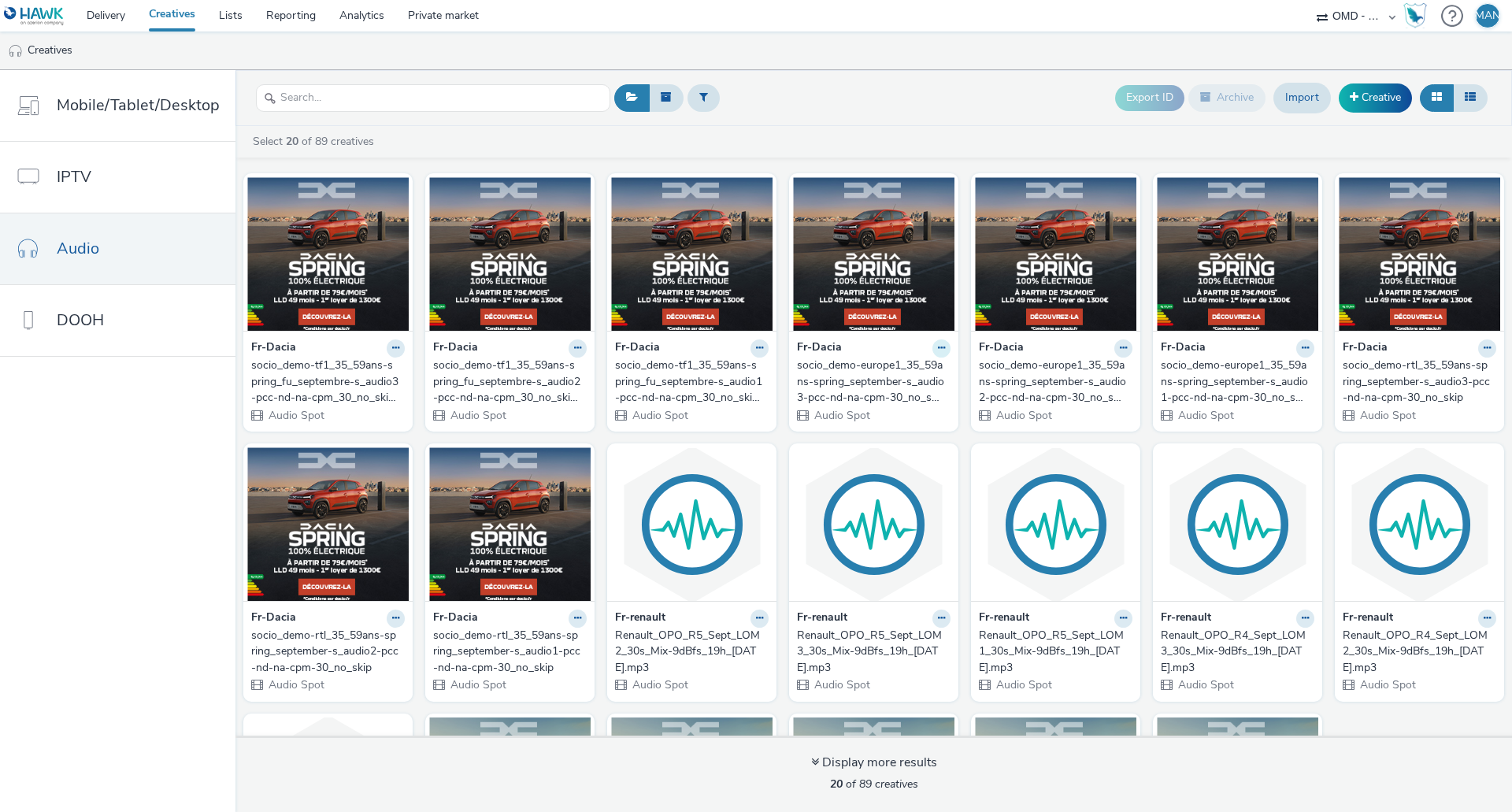
click at [940, 348] on button at bounding box center [942, 348] width 18 height 18
click at [890, 374] on link "Edit" at bounding box center [891, 375] width 118 height 32
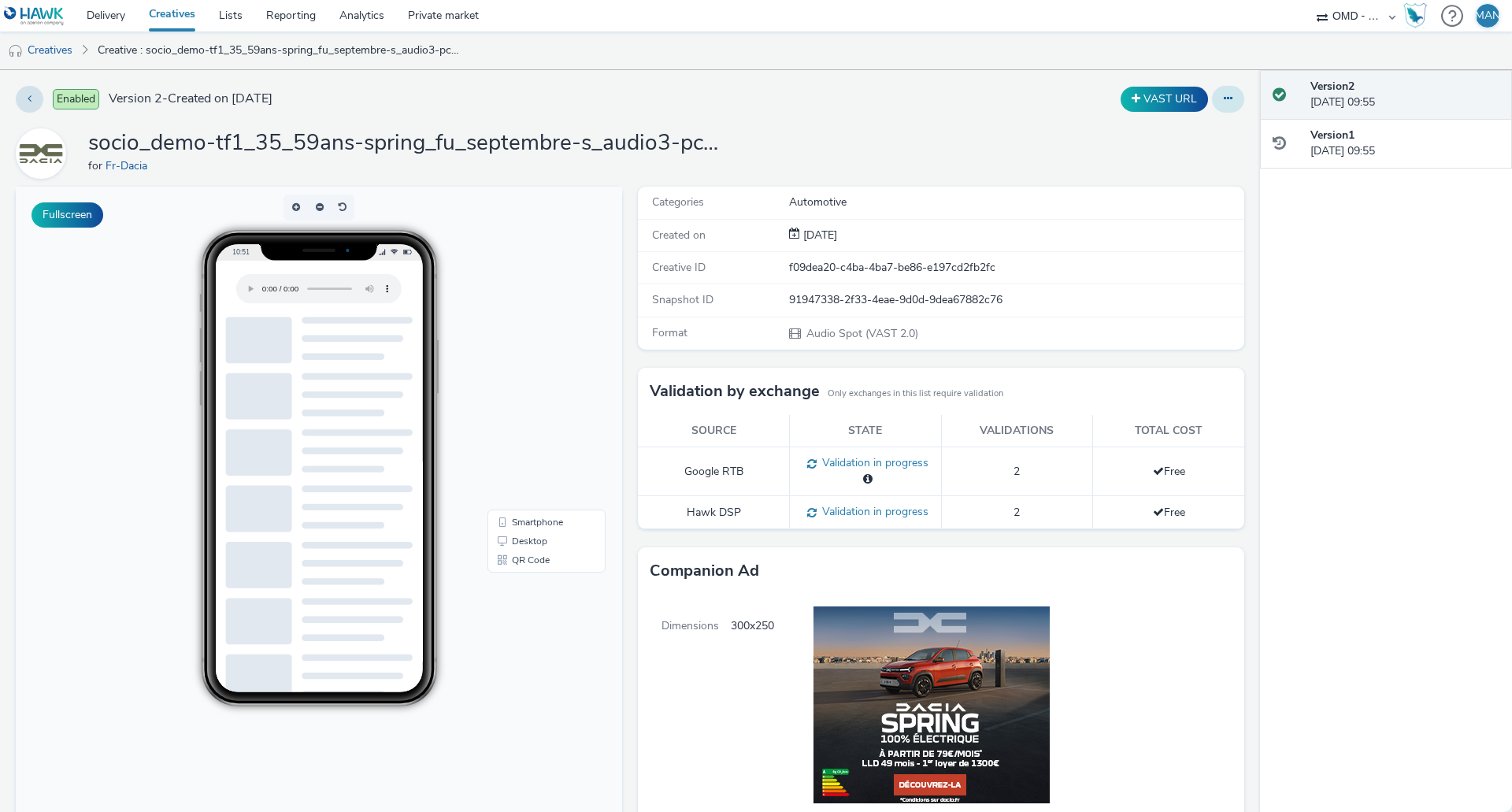
click at [1224, 100] on icon at bounding box center [1228, 99] width 9 height 12
click at [1194, 131] on link "Edit" at bounding box center [1185, 130] width 118 height 32
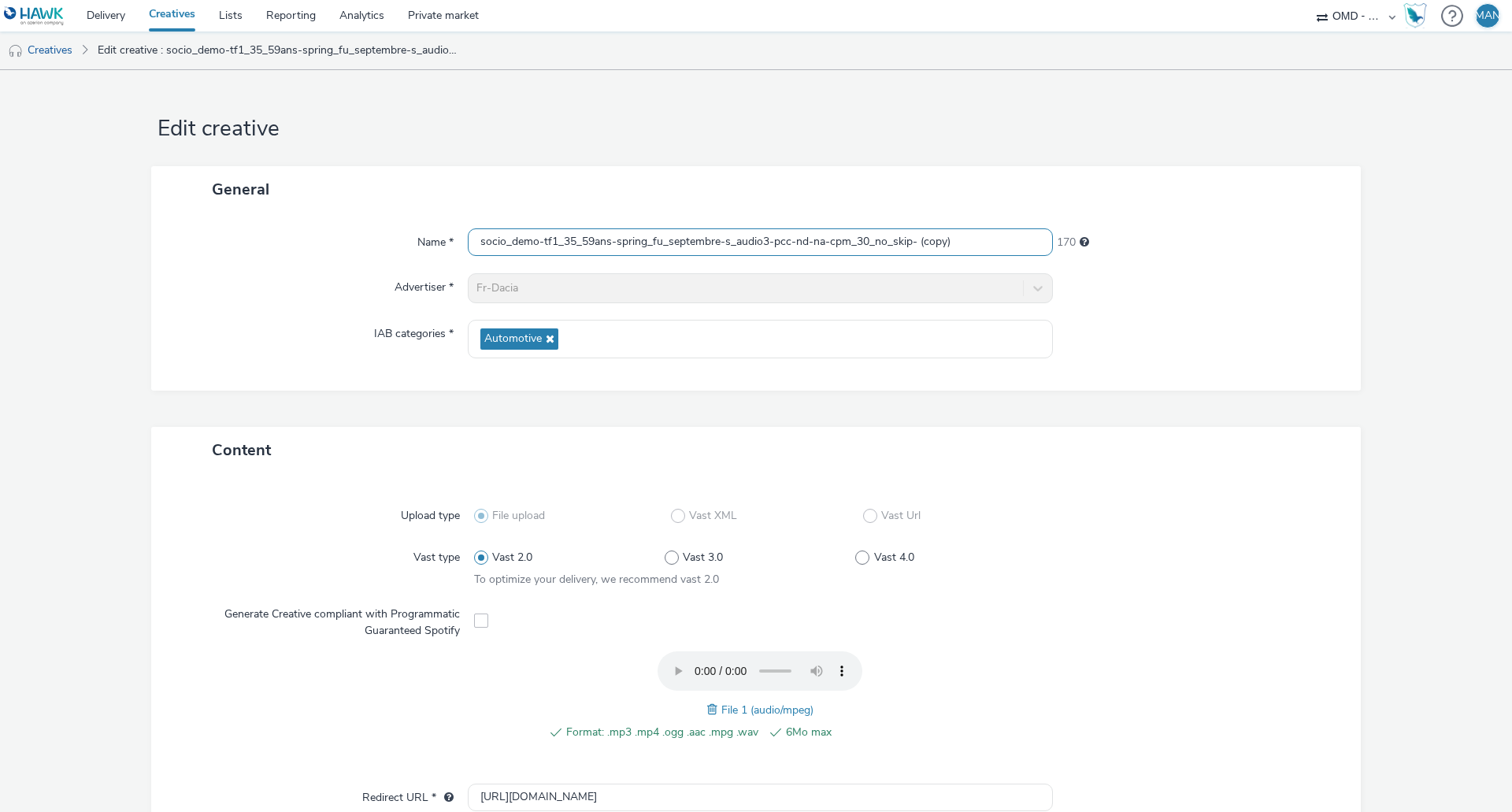
click at [973, 241] on input "socio_demo-tf1_35_59ans-spring_fu_septembre-s_audio3-pcc-nd-na-cpm_30_no_skip- …" at bounding box center [760, 242] width 585 height 28
paste input "september-s_audio-pcc-nd-na-cpm-30_no_skip"
click at [744, 239] on input "socio_demo-tf1_35_59ans-spring_september-s_audio-pcc-nd-na-cpm-30_no_skip" at bounding box center [760, 242] width 585 height 28
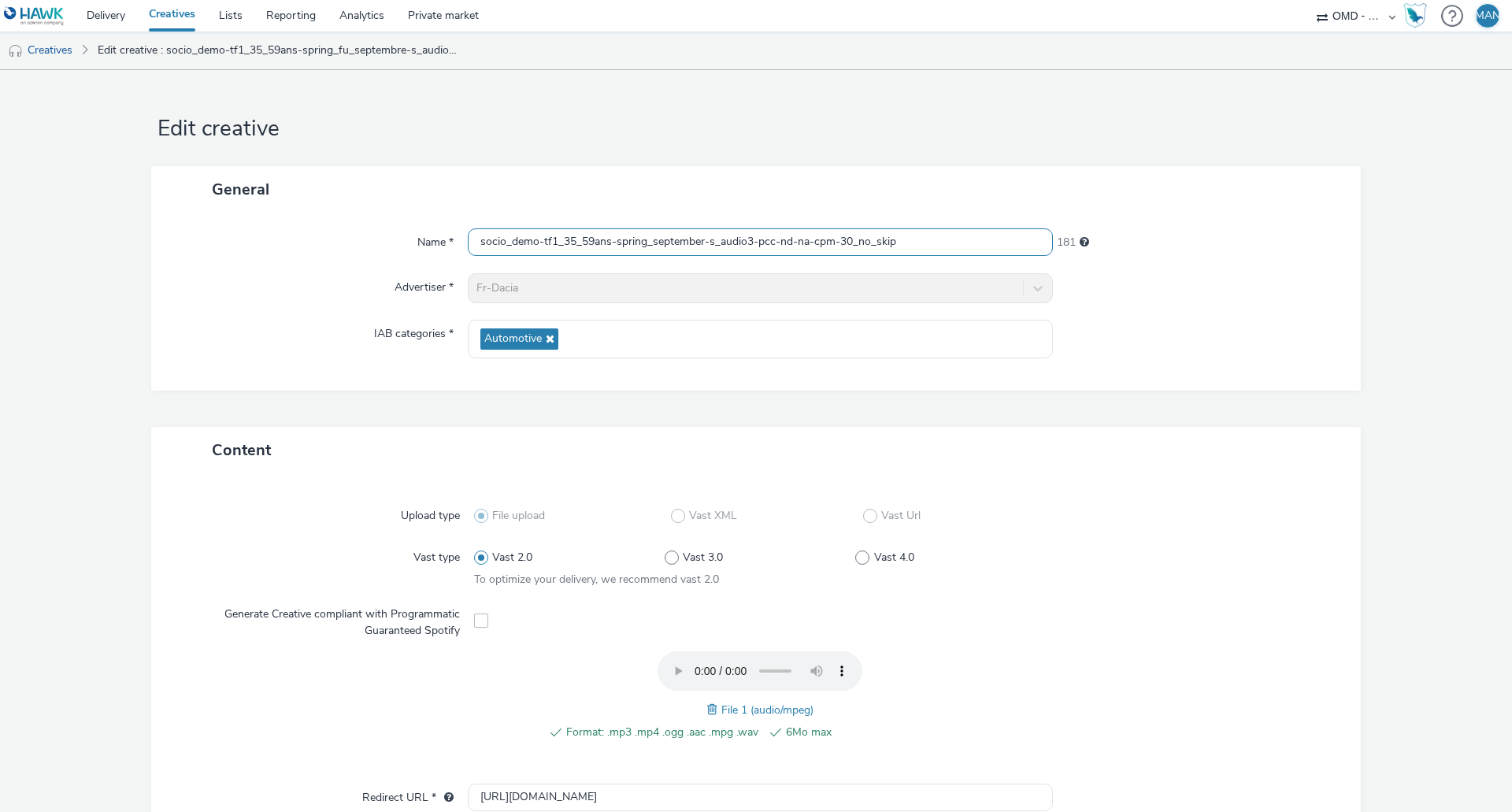
scroll to position [394, 0]
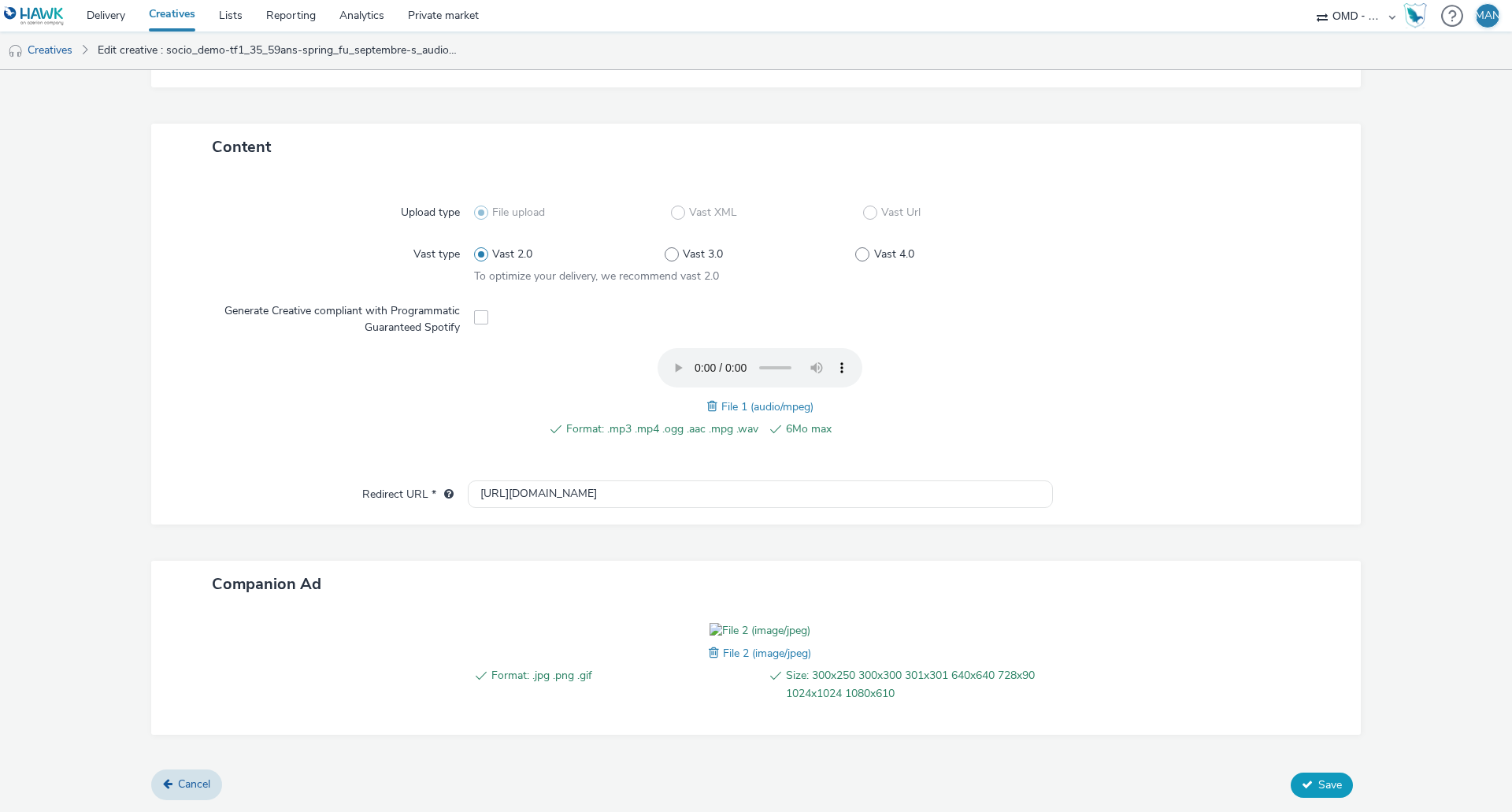
type input "socio_demo-tf1_35_59ans-spring_september-s_audio3-pcc-nd-na-cpm-30_no_skip"
click at [1291, 784] on button "Save" at bounding box center [1321, 785] width 62 height 25
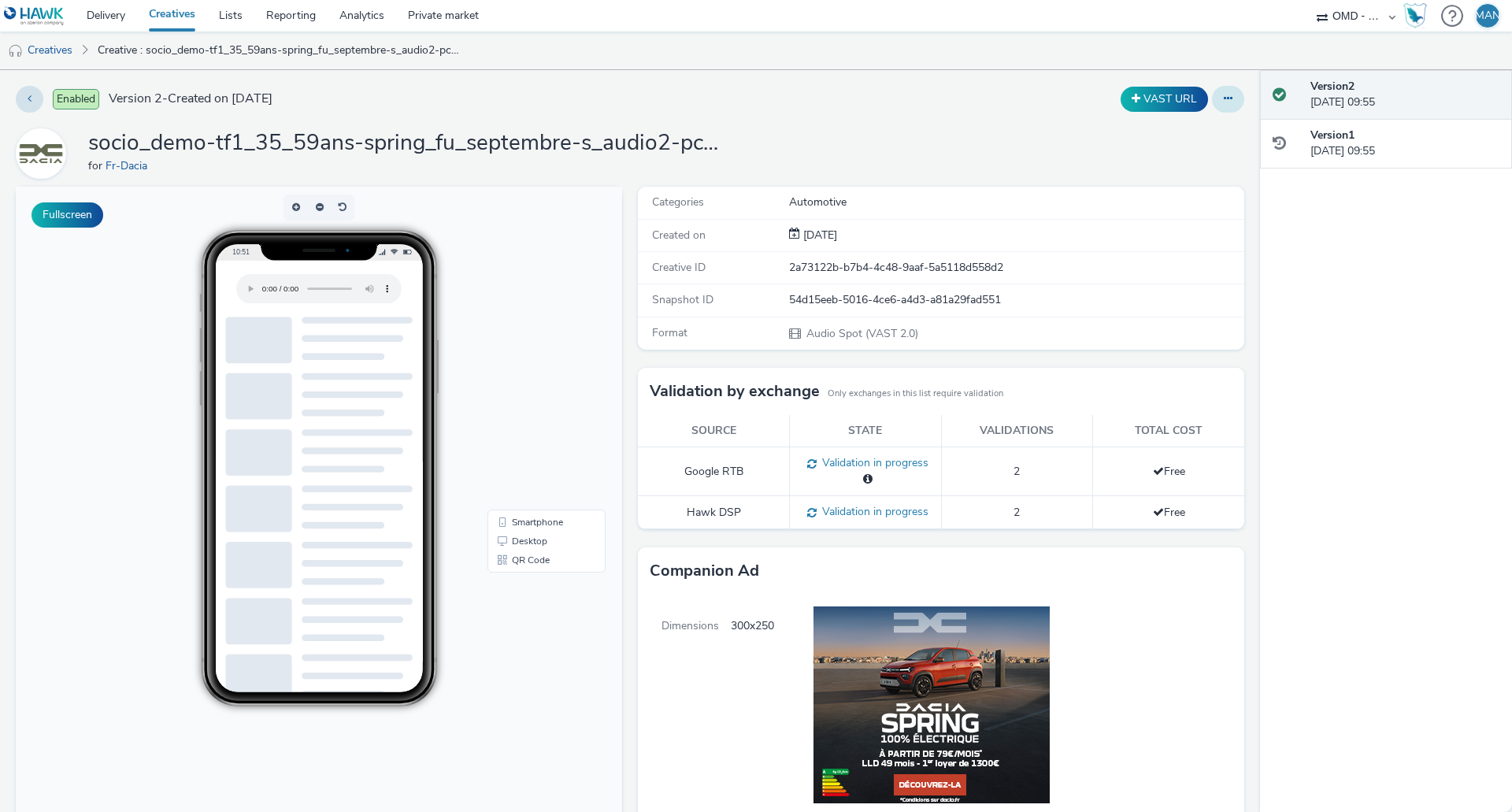
click at [1224, 101] on icon at bounding box center [1228, 99] width 9 height 12
click at [1204, 129] on link "Edit" at bounding box center [1185, 130] width 118 height 32
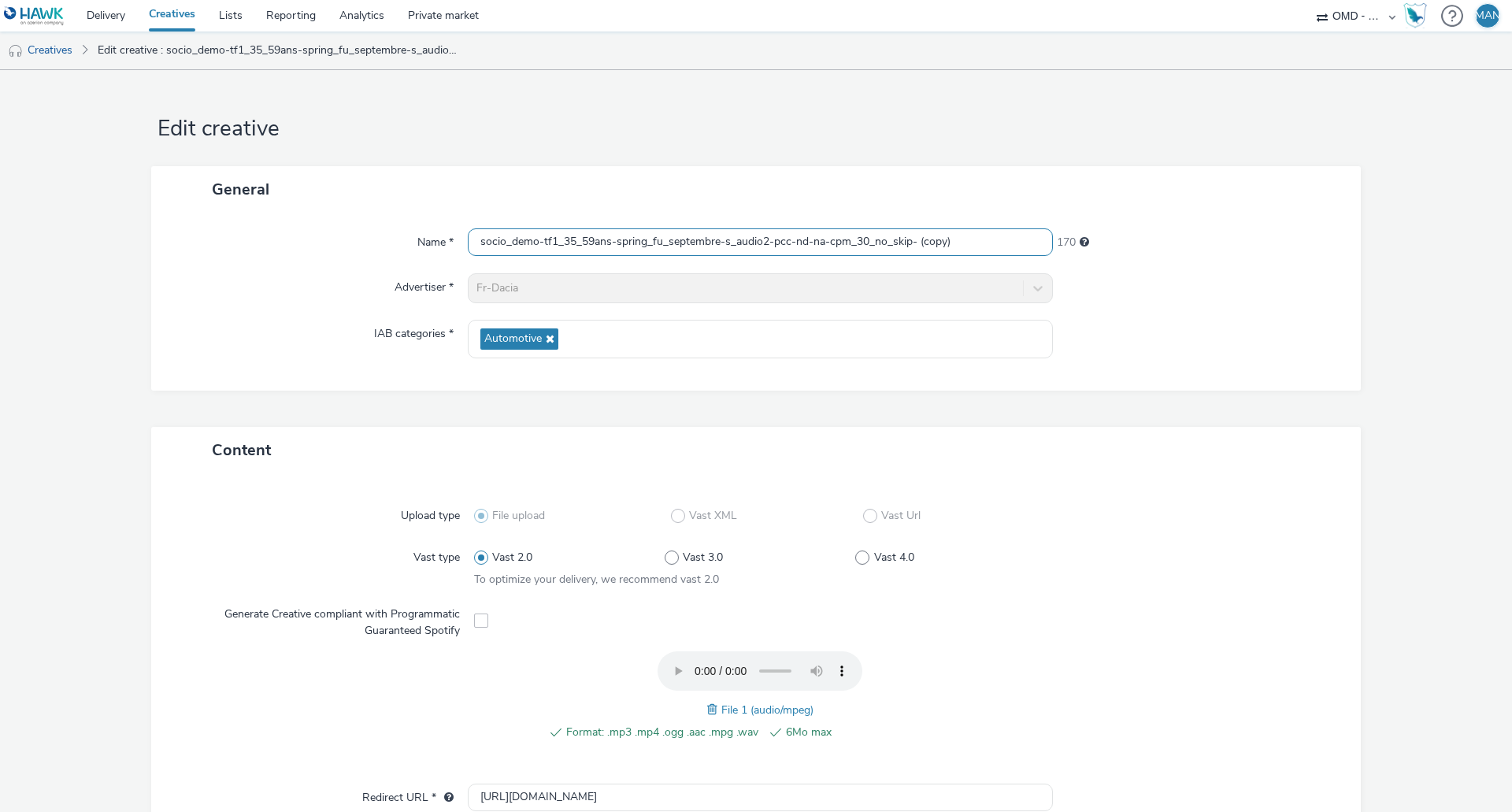
click at [827, 240] on input "socio_demo-tf1_35_59ans-spring_fu_septembre-s_audio2-pcc-nd-na-cpm_30_no_skip- …" at bounding box center [760, 242] width 585 height 28
paste input "september-s_audio-pcc-nd-na-cpm-30_no_skip"
click at [745, 247] on input "socio_demo-tf1_35_59ans-spring_september-s_audio-pcc-nd-na-cpm-30_no_skip" at bounding box center [760, 242] width 585 height 28
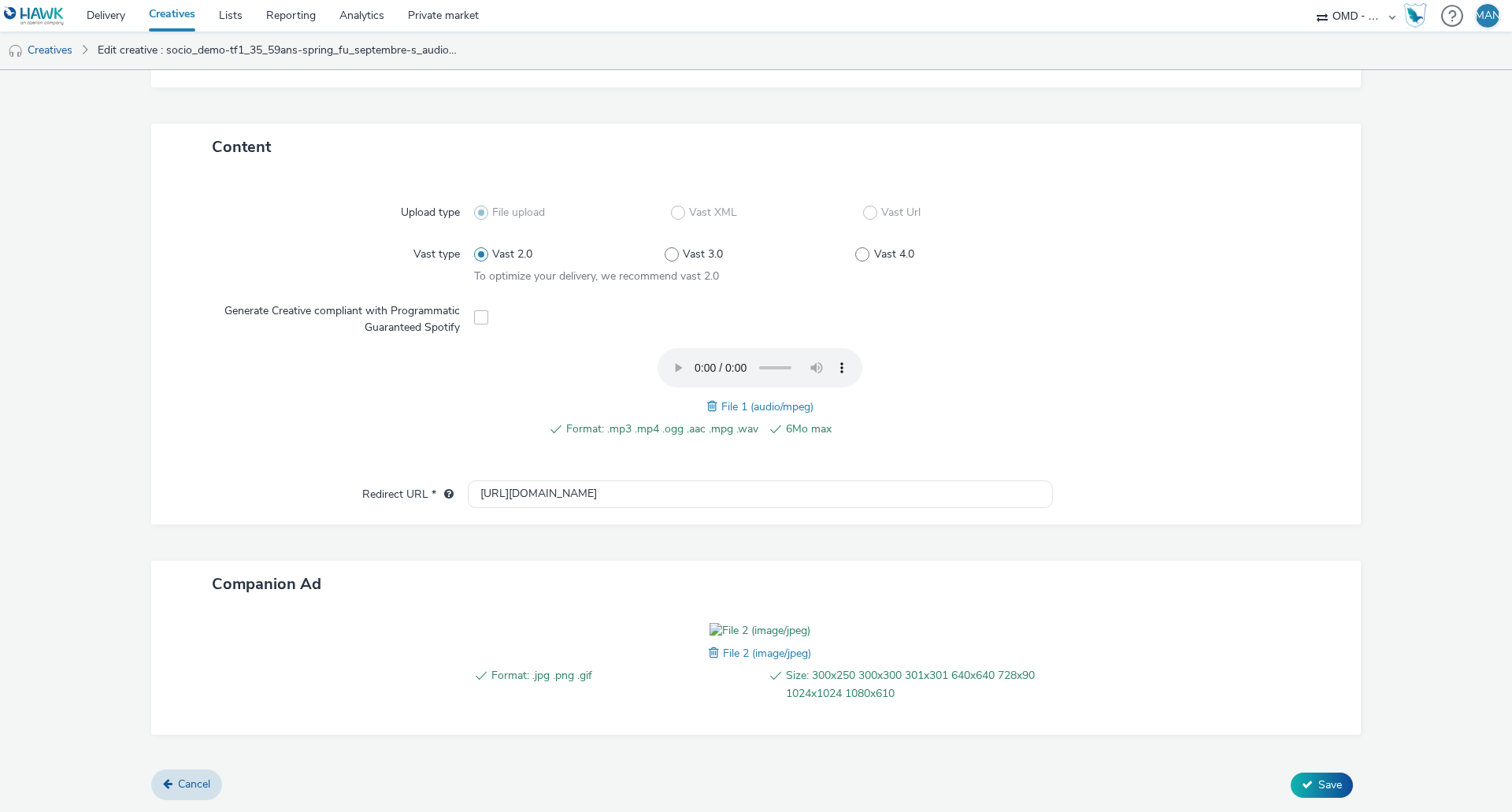
scroll to position [394, 0]
type input "socio_demo-tf1_35_59ans-spring_september-s_audio2-pcc-nd-na-cpm-30_no_skip"
click at [1302, 788] on icon at bounding box center [1308, 784] width 12 height 12
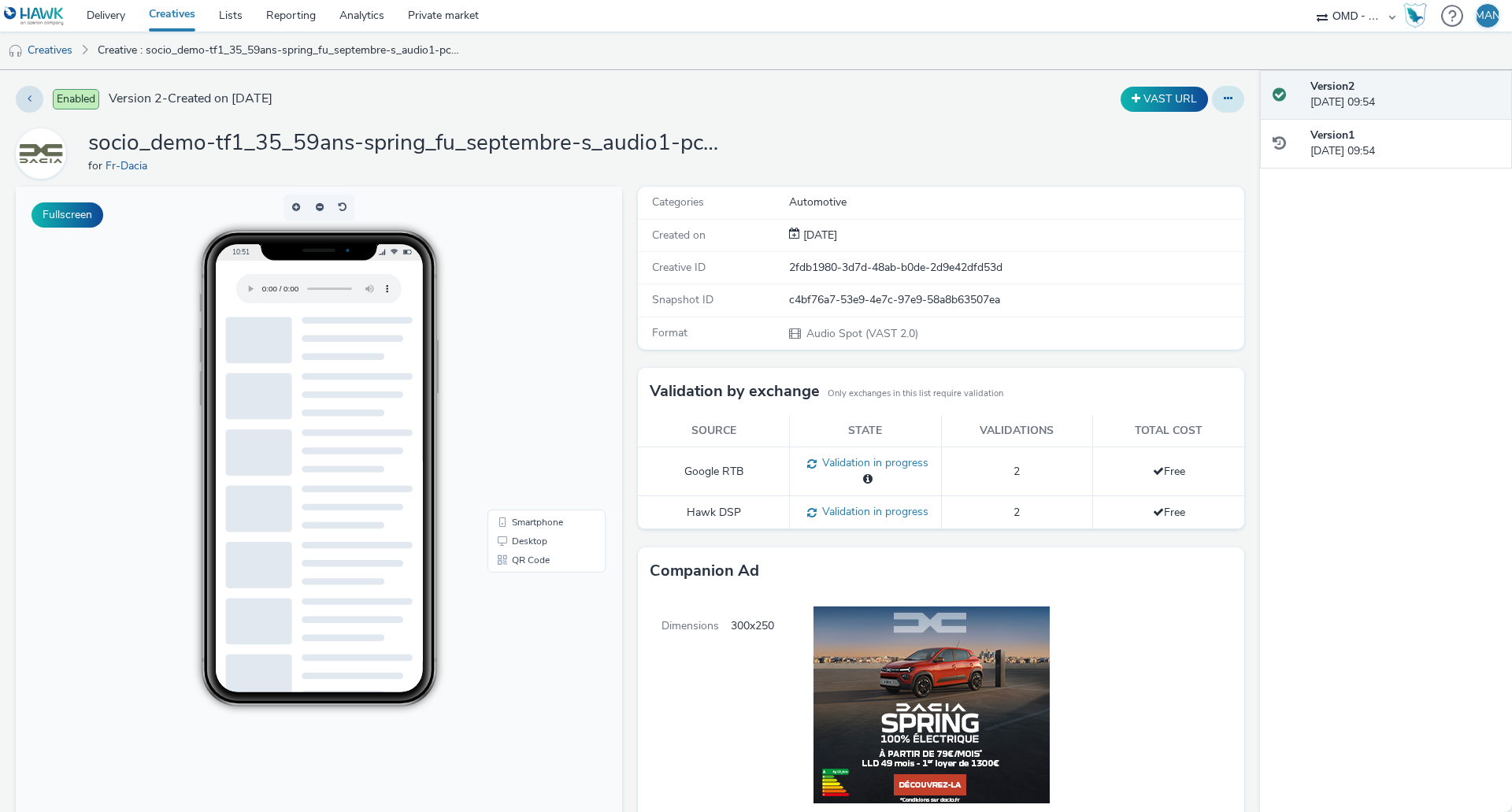
click at [1218, 105] on button at bounding box center [1228, 100] width 33 height 27
click at [1193, 130] on link "Edit" at bounding box center [1185, 130] width 118 height 32
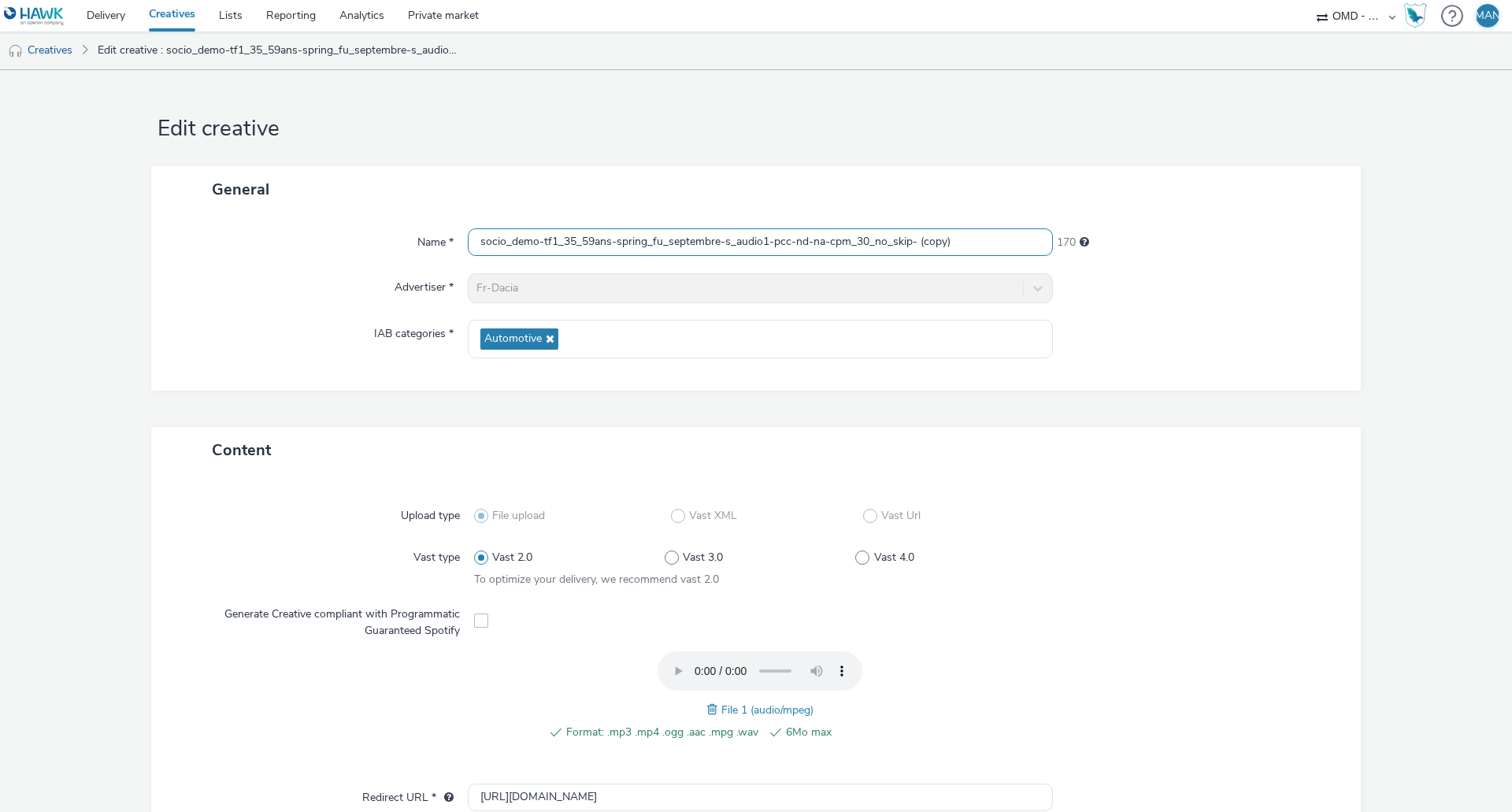
click at [721, 244] on input "socio_demo-tf1_35_59ans-spring_fu_septembre-s_audio1-pcc-nd-na-cpm_30_no_skip- …" at bounding box center [760, 242] width 585 height 28
paste input "september-s_audio-pcc-nd-na-cpm-30_no_skip"
click at [743, 241] on input "socio_demo-tf1_35_59ans-spring_september-s_audio-pcc-nd-na-cpm-30_no_skip" at bounding box center [760, 242] width 585 height 28
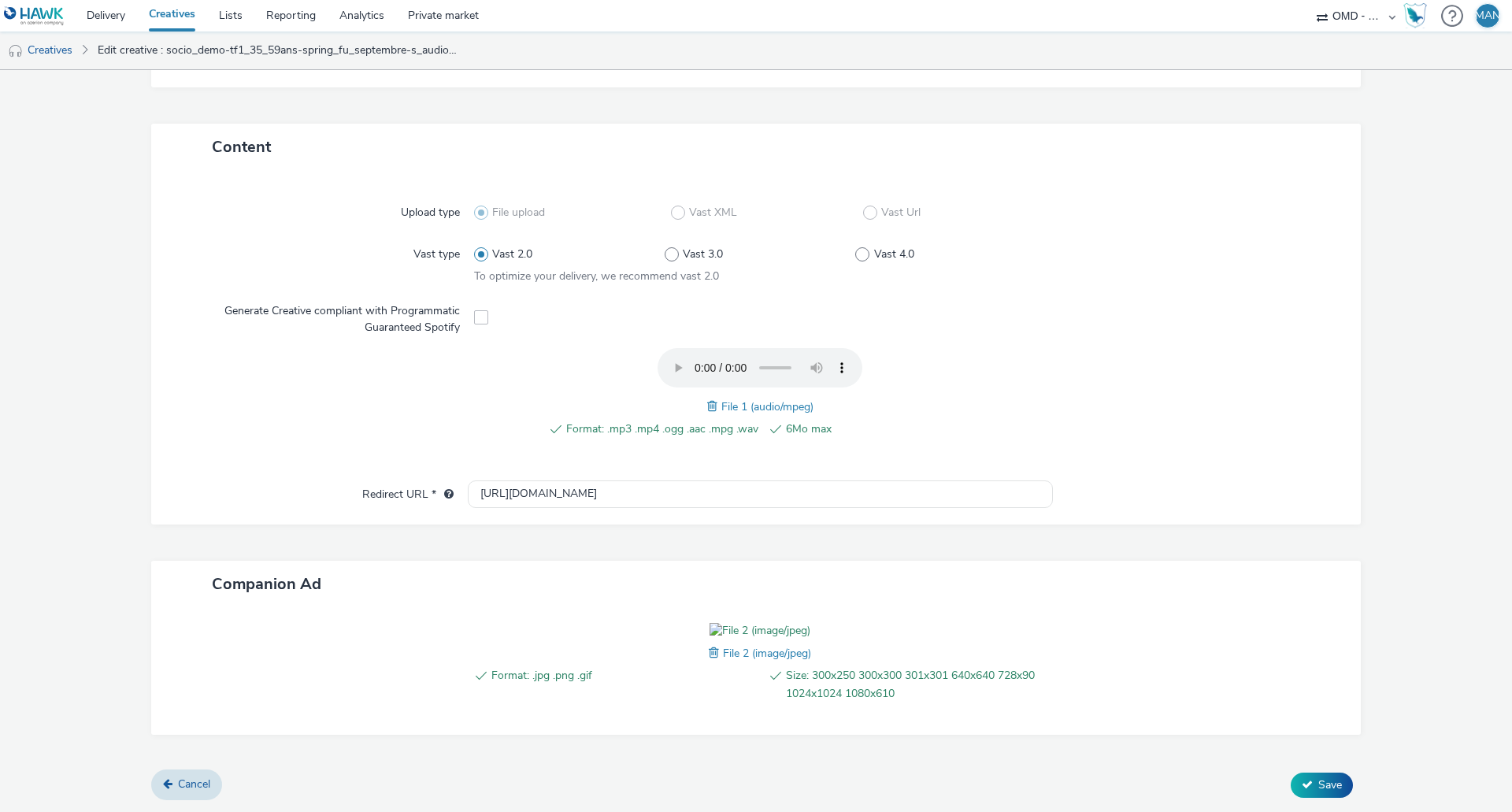
scroll to position [394, 0]
type input "socio_demo-tf1_35_59ans-spring_september-s_audio1-pcc-nd-na-cpm-30_no_skip"
click at [1306, 788] on button "Save" at bounding box center [1321, 785] width 62 height 25
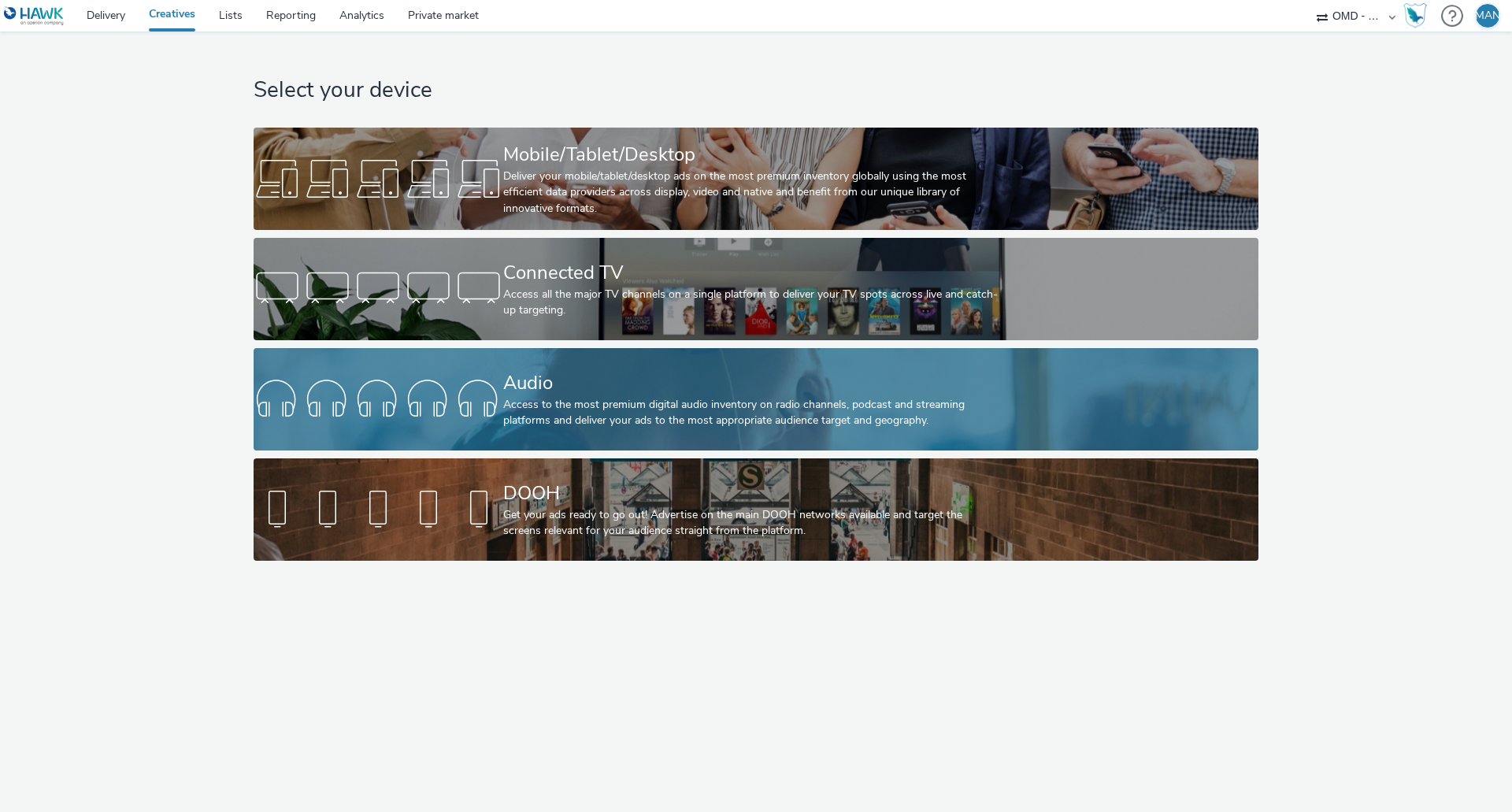
click at [588, 393] on div "Audio" at bounding box center [753, 383] width 500 height 28
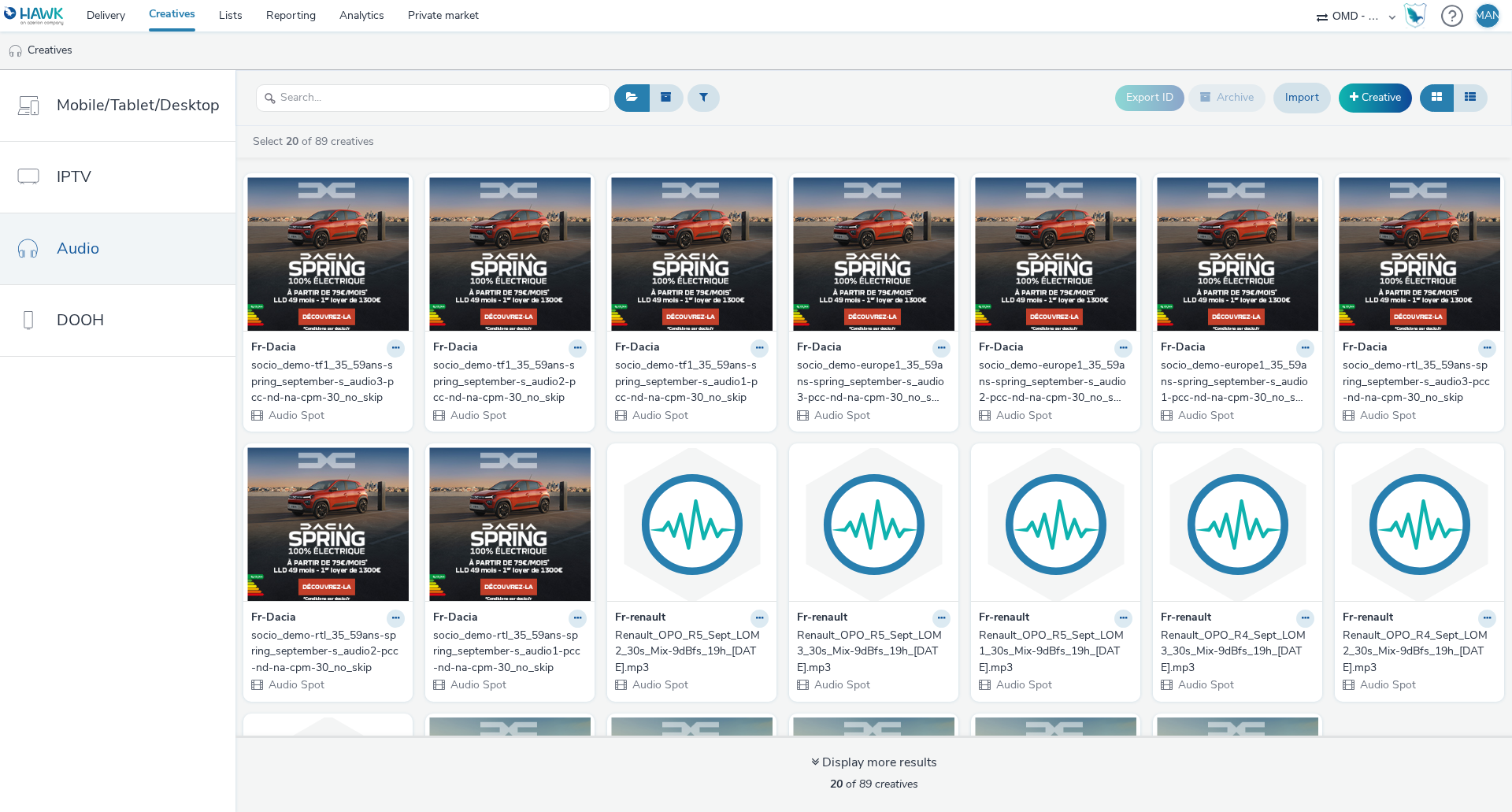
click at [312, 382] on div "socio_demo-tf1_35_59ans-spring_september-s_audio3-pcc-nd-na-cpm-30_no_skip" at bounding box center [325, 382] width 148 height 48
click at [436, 9] on link "Private market" at bounding box center [443, 15] width 95 height 32
